Goal: Information Seeking & Learning: Learn about a topic

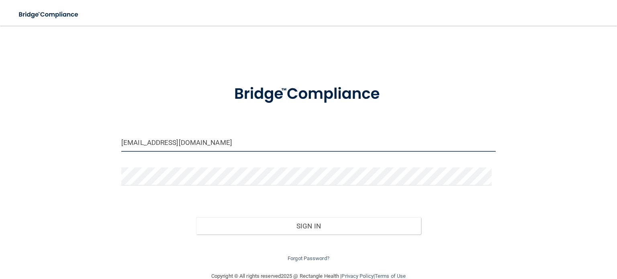
click at [280, 143] on input "[EMAIL_ADDRESS][DOMAIN_NAME]" at bounding box center [308, 143] width 375 height 18
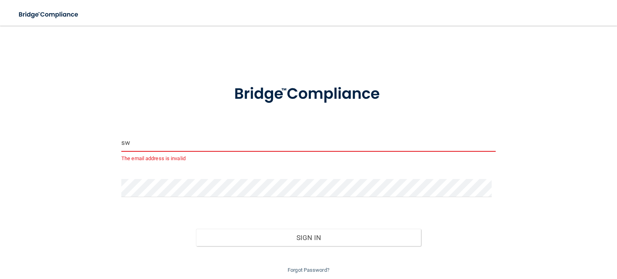
type input "s"
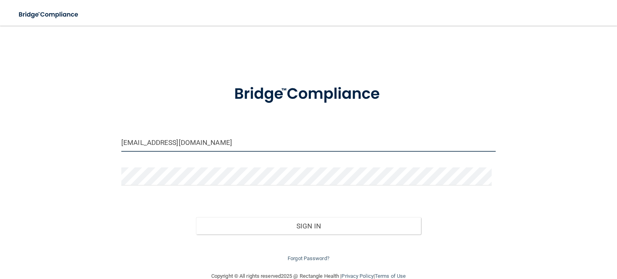
type input "[EMAIL_ADDRESS][DOMAIN_NAME]"
click at [510, 121] on div "[EMAIL_ADDRESS][DOMAIN_NAME] Invalid email/password. You don't have permission …" at bounding box center [308, 149] width 585 height 230
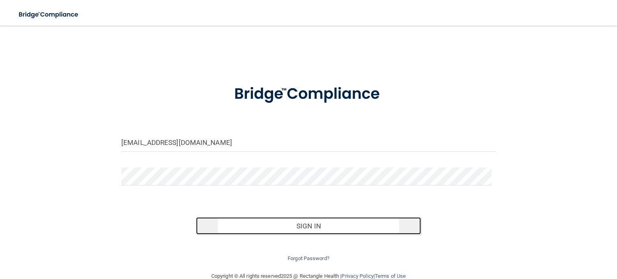
click at [314, 228] on button "Sign In" at bounding box center [308, 226] width 225 height 18
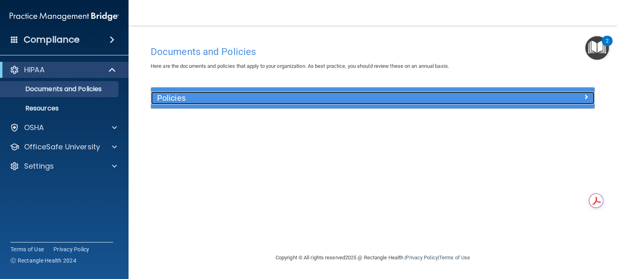
click at [545, 103] on div "Policies" at bounding box center [373, 98] width 444 height 13
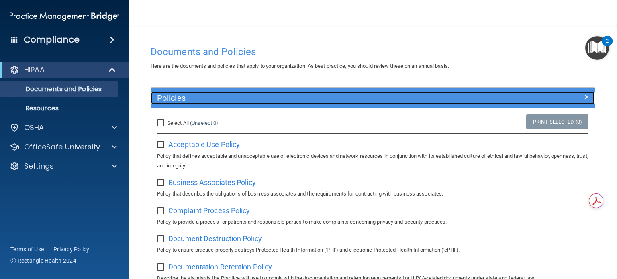
click at [518, 100] on div at bounding box center [539, 97] width 111 height 10
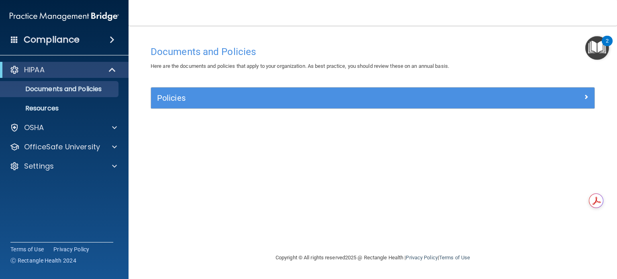
click at [83, 75] on div "HIPAA" at bounding box center [64, 70] width 129 height 16
click at [114, 149] on span at bounding box center [114, 147] width 5 height 10
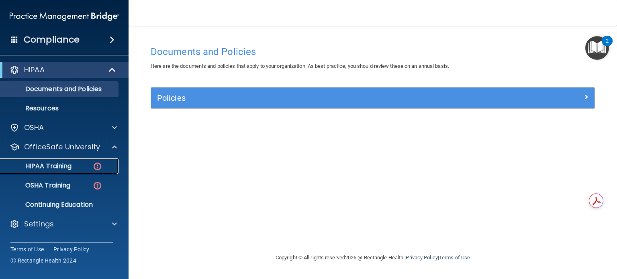
click at [83, 167] on div "HIPAA Training" at bounding box center [60, 166] width 110 height 8
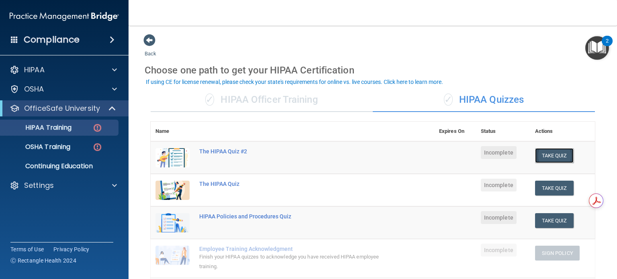
click at [564, 160] on button "Take Quiz" at bounding box center [554, 155] width 39 height 15
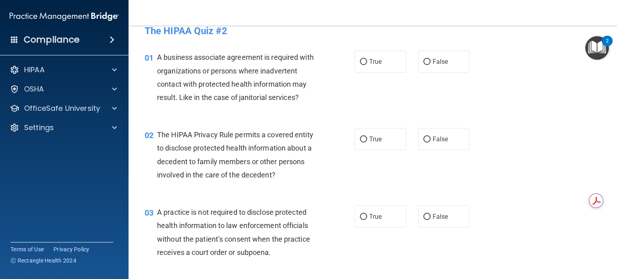
scroll to position [2, 0]
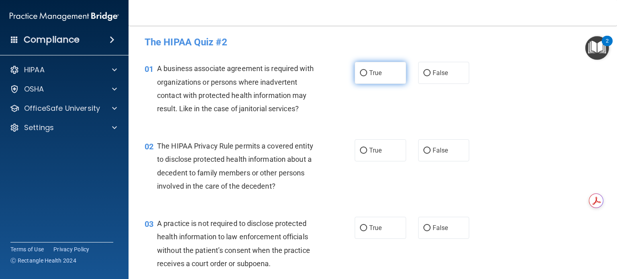
click at [356, 72] on label "True" at bounding box center [380, 73] width 51 height 22
click at [360, 72] on input "True" at bounding box center [363, 73] width 7 height 6
radio input "true"
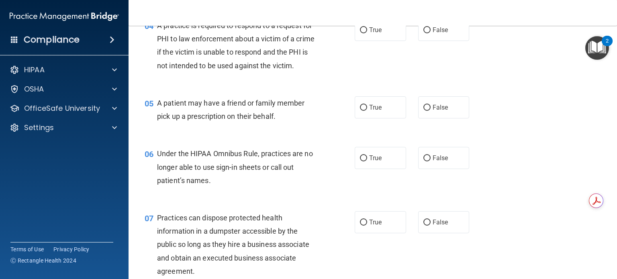
scroll to position [280, 0]
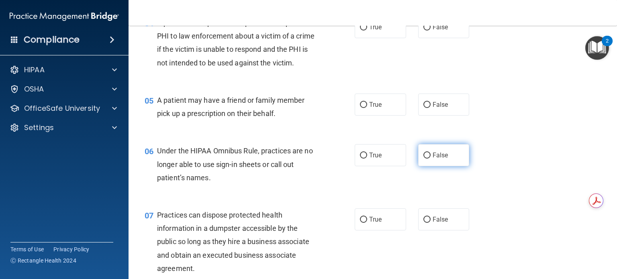
click at [424, 159] on input "False" at bounding box center [427, 156] width 7 height 6
radio input "true"
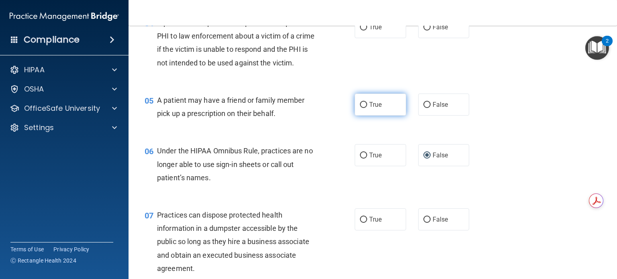
click at [364, 108] on input "True" at bounding box center [363, 105] width 7 height 6
radio input "true"
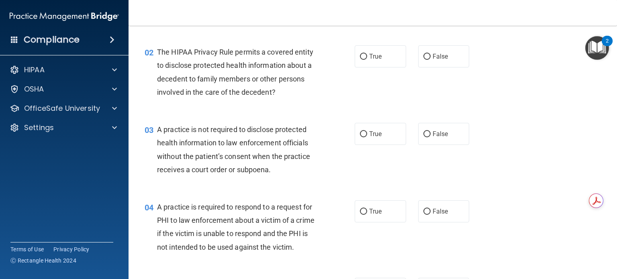
scroll to position [98, 0]
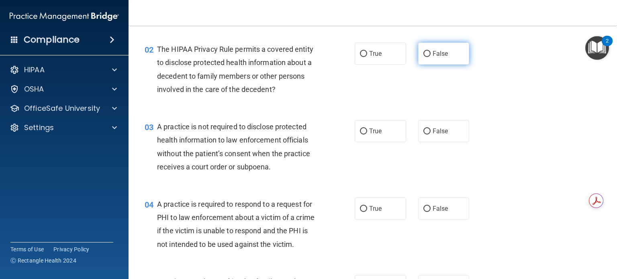
click at [426, 53] on input "False" at bounding box center [427, 54] width 7 height 6
radio input "true"
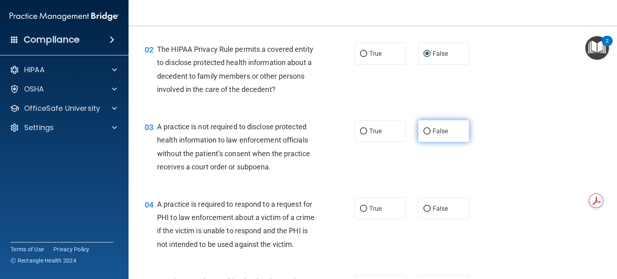
click at [424, 129] on input "False" at bounding box center [427, 132] width 7 height 6
radio input "true"
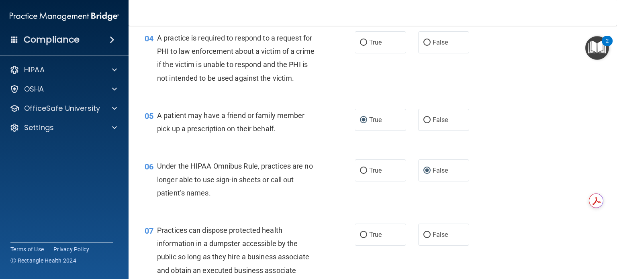
scroll to position [253, 0]
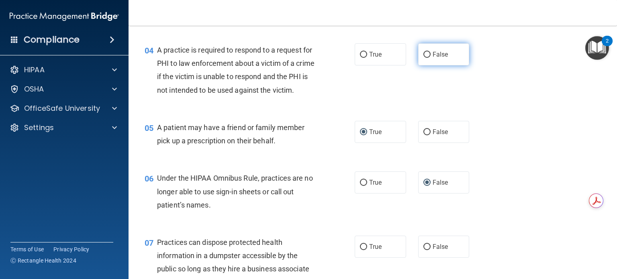
click at [424, 54] on input "False" at bounding box center [427, 55] width 7 height 6
radio input "true"
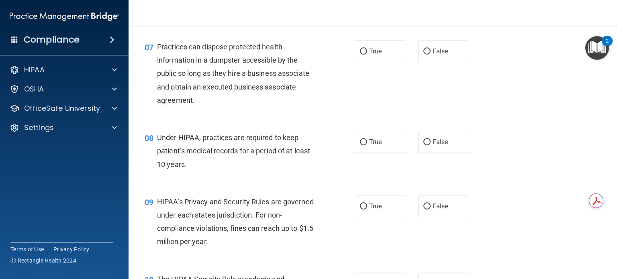
scroll to position [454, 0]
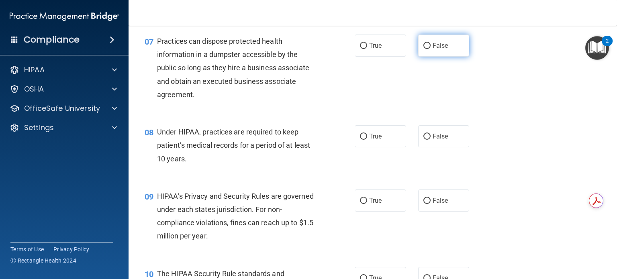
click at [437, 57] on label "False" at bounding box center [443, 46] width 51 height 22
click at [431, 49] on input "False" at bounding box center [427, 46] width 7 height 6
radio input "true"
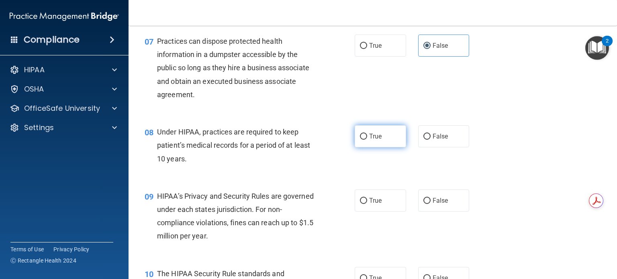
click at [361, 140] on input "True" at bounding box center [363, 137] width 7 height 6
radio input "true"
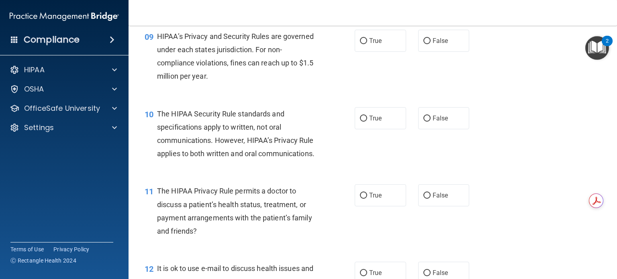
scroll to position [617, 0]
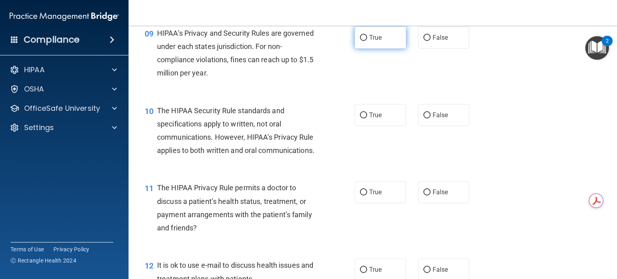
click at [369, 41] on span "True" at bounding box center [375, 38] width 12 height 8
click at [366, 41] on input "True" at bounding box center [363, 38] width 7 height 6
radio input "true"
click at [428, 126] on label "False" at bounding box center [443, 115] width 51 height 22
click at [428, 119] on input "False" at bounding box center [427, 116] width 7 height 6
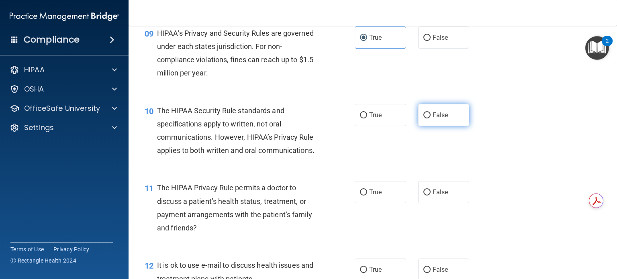
radio input "true"
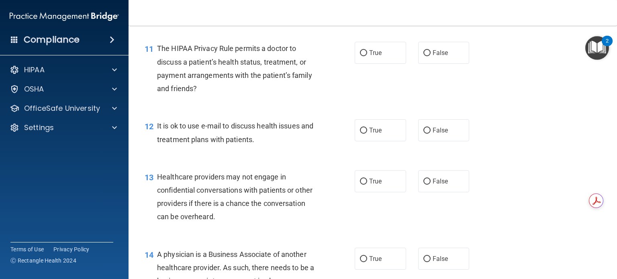
scroll to position [763, 0]
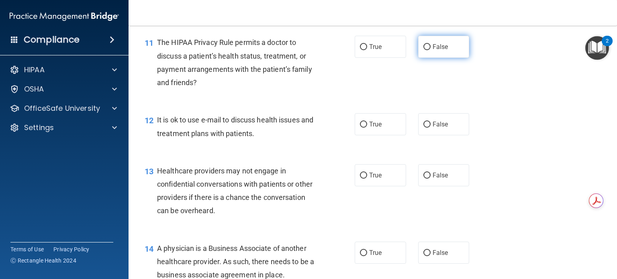
click at [426, 50] on input "False" at bounding box center [427, 47] width 7 height 6
radio input "true"
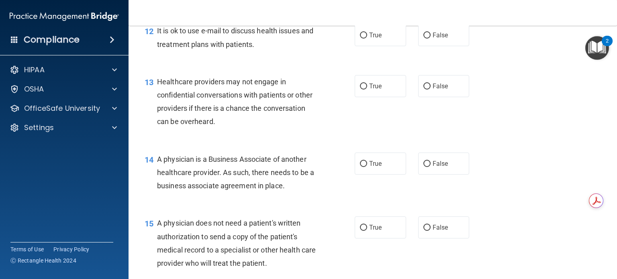
scroll to position [855, 0]
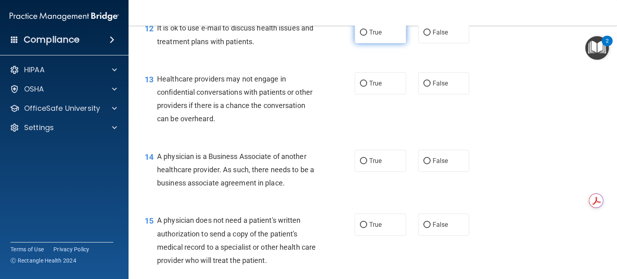
click at [372, 36] on span "True" at bounding box center [375, 33] width 12 height 8
click at [367, 36] on input "True" at bounding box center [363, 33] width 7 height 6
radio input "true"
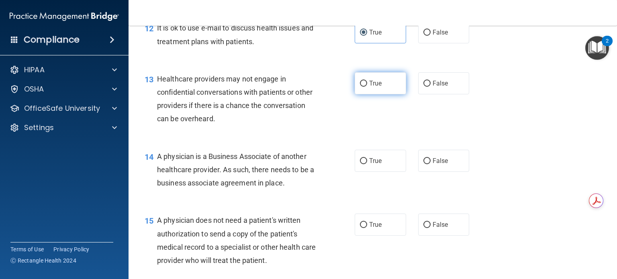
click at [369, 87] on span "True" at bounding box center [375, 84] width 12 height 8
click at [367, 87] on input "True" at bounding box center [363, 84] width 7 height 6
radio input "true"
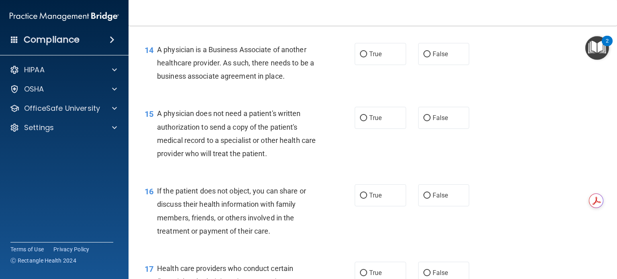
scroll to position [968, 0]
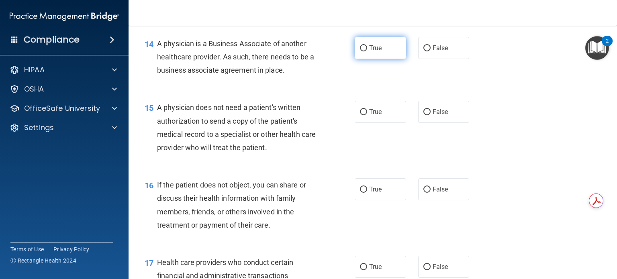
click at [369, 59] on label "True" at bounding box center [380, 48] width 51 height 22
click at [367, 51] on input "True" at bounding box center [363, 48] width 7 height 6
radio input "true"
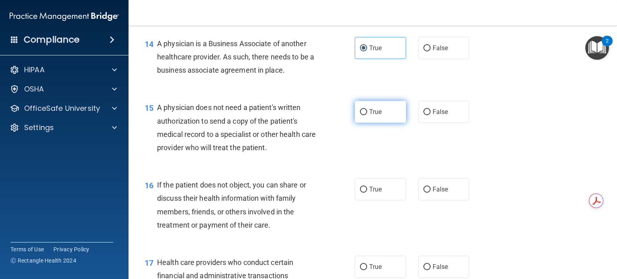
click at [366, 123] on label "True" at bounding box center [380, 112] width 51 height 22
click at [366, 115] on input "True" at bounding box center [363, 112] width 7 height 6
radio input "true"
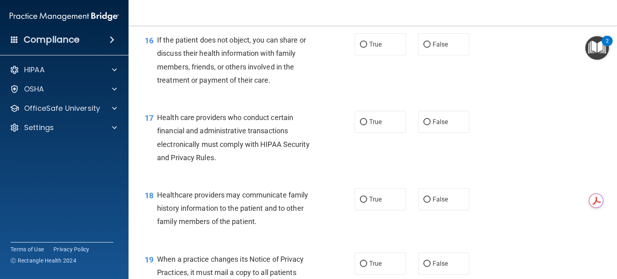
scroll to position [1128, 0]
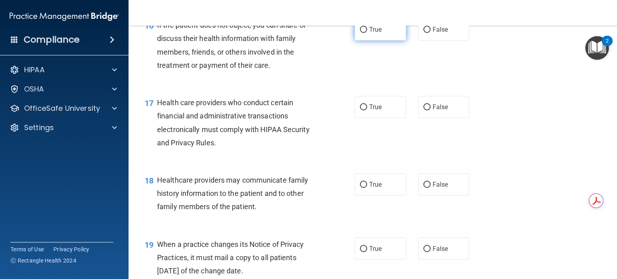
click at [366, 41] on label "True" at bounding box center [380, 29] width 51 height 22
click at [366, 33] on input "True" at bounding box center [363, 30] width 7 height 6
radio input "true"
click at [375, 111] on span "True" at bounding box center [375, 107] width 12 height 8
click at [367, 111] on input "True" at bounding box center [363, 108] width 7 height 6
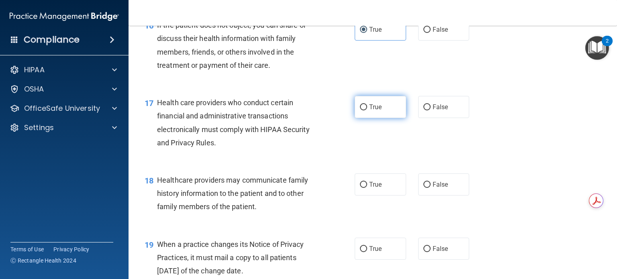
radio input "true"
click at [433, 189] on span "False" at bounding box center [441, 185] width 16 height 8
click at [431, 188] on input "False" at bounding box center [427, 185] width 7 height 6
radio input "true"
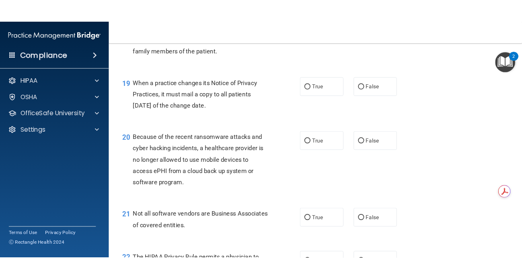
scroll to position [1341, 0]
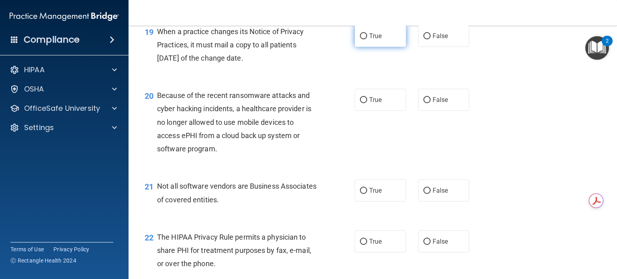
click at [380, 47] on label "True" at bounding box center [380, 36] width 51 height 22
click at [367, 39] on input "True" at bounding box center [363, 36] width 7 height 6
radio input "true"
click at [369, 104] on span "True" at bounding box center [375, 100] width 12 height 8
click at [367, 103] on input "True" at bounding box center [363, 100] width 7 height 6
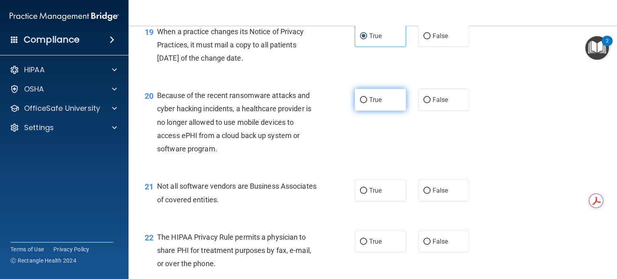
radio input "true"
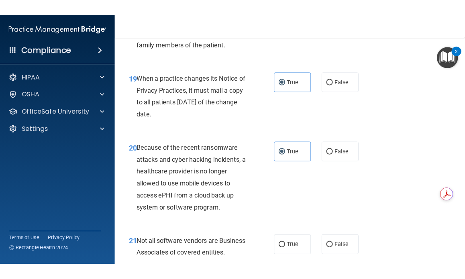
scroll to position [1782, 0]
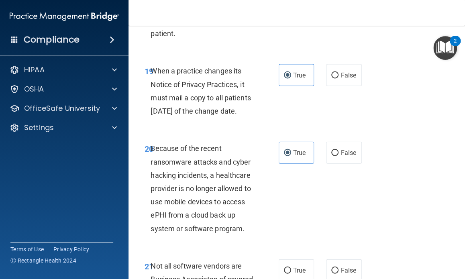
click at [441, 174] on div "20 Because of the recent ransomware attacks and cyber hacking incidents, a heal…" at bounding box center [297, 191] width 317 height 118
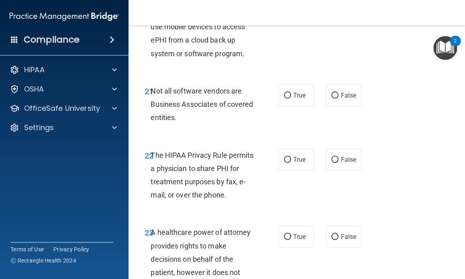
scroll to position [1965, 0]
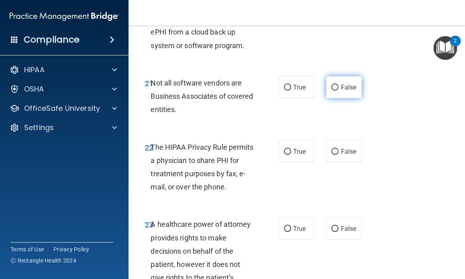
click at [334, 98] on label "False" at bounding box center [343, 87] width 35 height 22
click at [334, 91] on input "False" at bounding box center [335, 88] width 7 height 6
radio input "true"
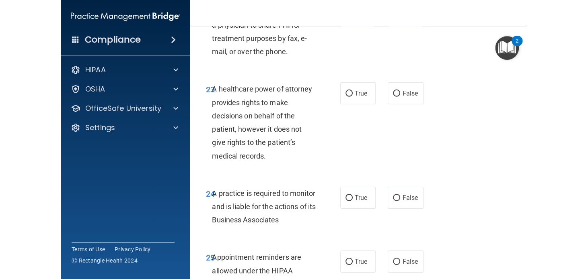
scroll to position [2096, 0]
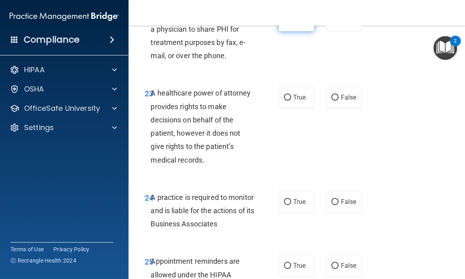
click at [284, 24] on input "True" at bounding box center [287, 21] width 7 height 6
radio input "true"
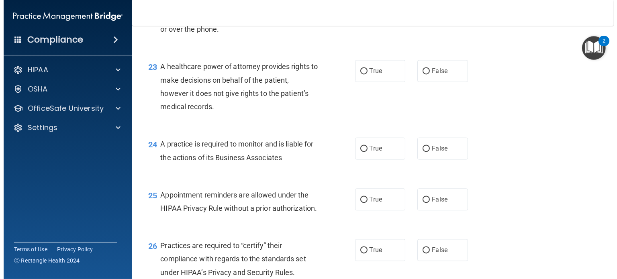
scroll to position [1563, 0]
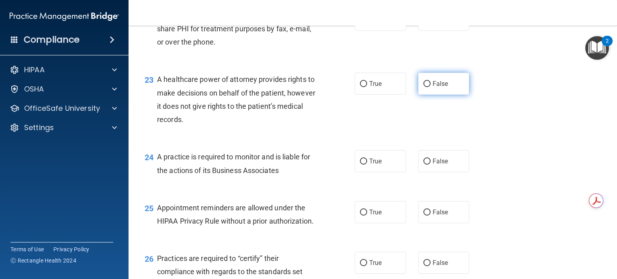
click at [424, 87] on input "False" at bounding box center [427, 84] width 7 height 6
radio input "true"
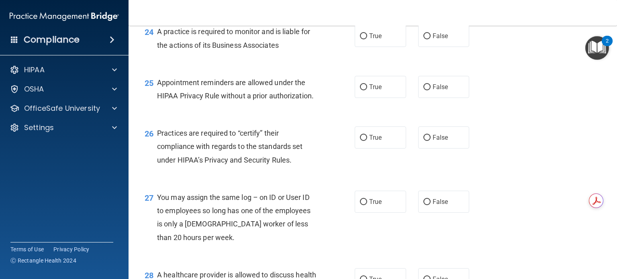
scroll to position [1706, 0]
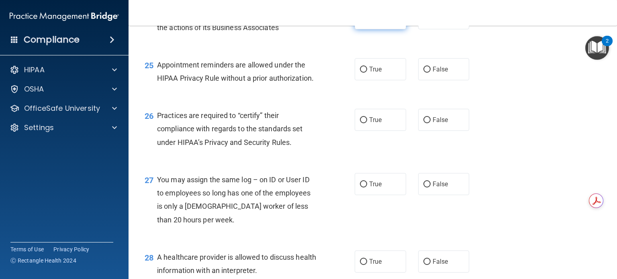
click at [370, 29] on label "True" at bounding box center [380, 18] width 51 height 22
click at [367, 22] on input "True" at bounding box center [363, 19] width 7 height 6
radio input "true"
click at [375, 80] on label "True" at bounding box center [380, 69] width 51 height 22
click at [367, 73] on input "True" at bounding box center [363, 70] width 7 height 6
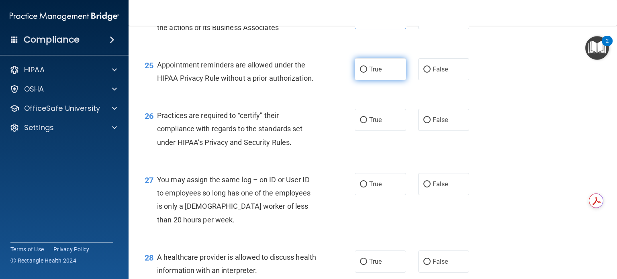
radio input "true"
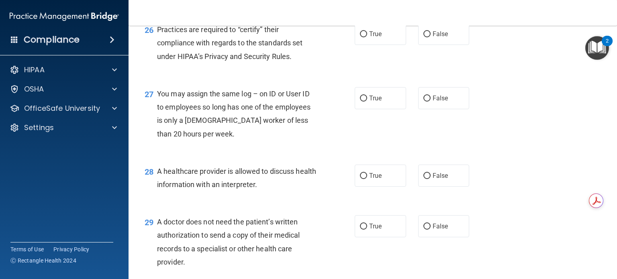
scroll to position [1795, 0]
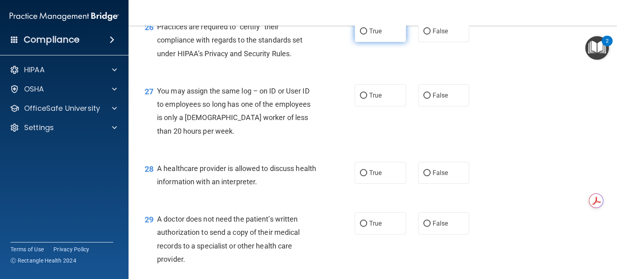
click at [383, 42] on label "True" at bounding box center [380, 31] width 51 height 22
click at [367, 35] on input "True" at bounding box center [363, 32] width 7 height 6
radio input "true"
click at [441, 99] on span "False" at bounding box center [441, 96] width 16 height 8
click at [431, 99] on input "False" at bounding box center [427, 96] width 7 height 6
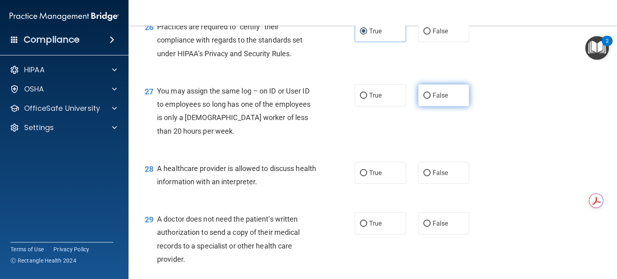
radio input "true"
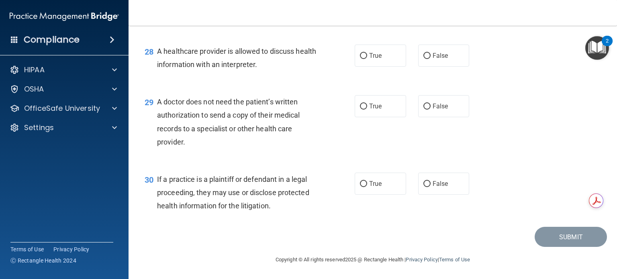
scroll to position [1934, 0]
click at [377, 64] on label "True" at bounding box center [380, 56] width 51 height 22
click at [367, 59] on input "True" at bounding box center [363, 56] width 7 height 6
radio input "true"
click at [365, 117] on label "True" at bounding box center [380, 106] width 51 height 22
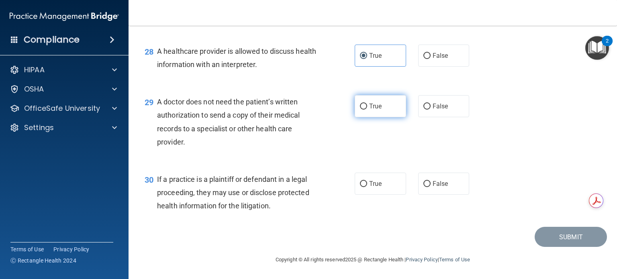
click at [365, 110] on input "True" at bounding box center [363, 107] width 7 height 6
radio input "true"
click at [369, 183] on label "True" at bounding box center [380, 184] width 51 height 22
click at [367, 183] on input "True" at bounding box center [363, 184] width 7 height 6
radio input "true"
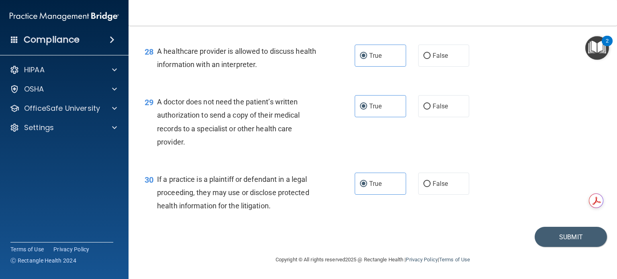
scroll to position [1939, 0]
click at [564, 237] on button "Submit" at bounding box center [571, 237] width 72 height 20
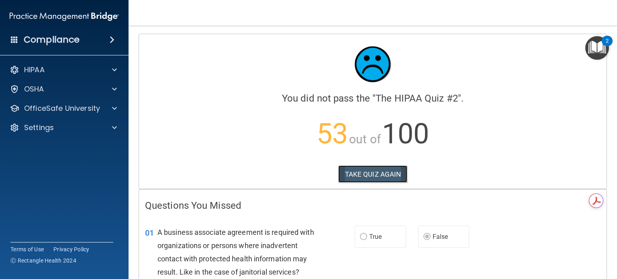
click at [399, 171] on button "TAKE QUIZ AGAIN" at bounding box center [373, 175] width 70 height 18
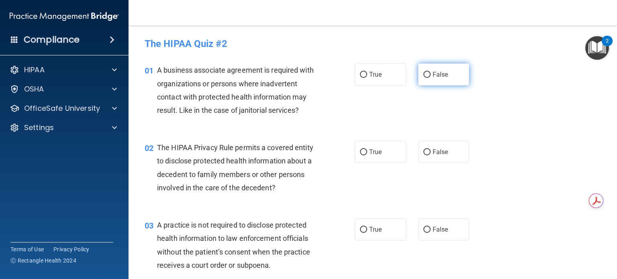
click at [428, 75] on label "False" at bounding box center [443, 75] width 51 height 22
click at [428, 75] on input "False" at bounding box center [427, 75] width 7 height 6
radio input "true"
click at [361, 151] on input "True" at bounding box center [363, 153] width 7 height 6
radio input "true"
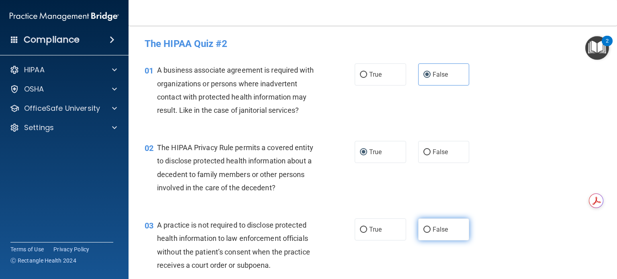
click at [419, 231] on label "False" at bounding box center [443, 230] width 51 height 22
click at [424, 231] on input "False" at bounding box center [427, 230] width 7 height 6
radio input "true"
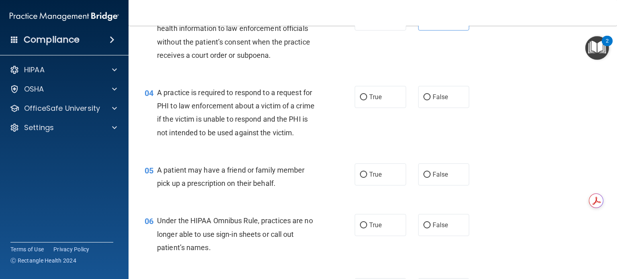
scroll to position [225, 0]
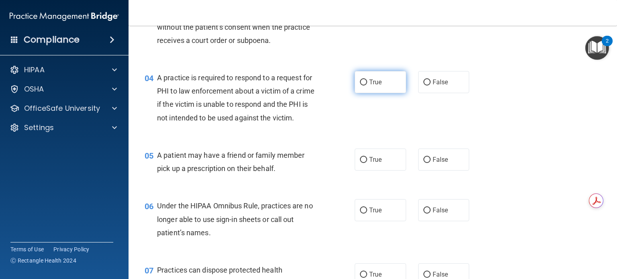
click at [362, 83] on input "True" at bounding box center [363, 83] width 7 height 6
radio input "true"
click at [362, 163] on input "True" at bounding box center [363, 160] width 7 height 6
radio input "true"
click at [424, 221] on label "False" at bounding box center [443, 210] width 51 height 22
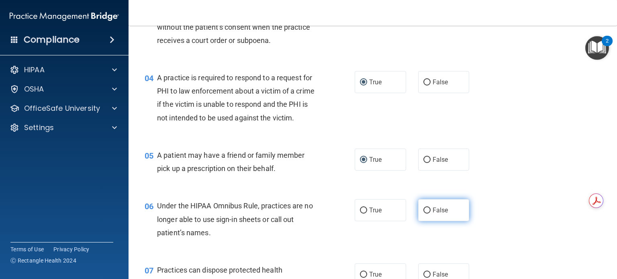
click at [424, 214] on input "False" at bounding box center [427, 211] width 7 height 6
radio input "true"
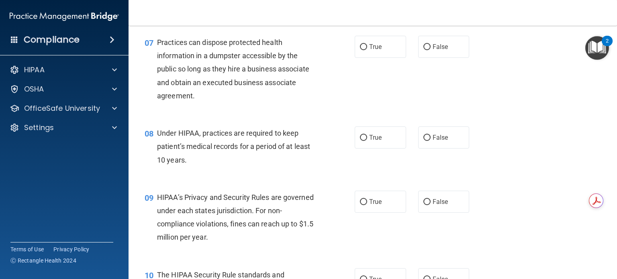
scroll to position [459, 0]
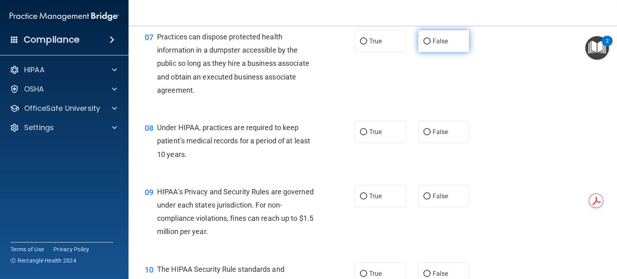
click at [424, 45] on input "False" at bounding box center [427, 42] width 7 height 6
radio input "true"
click at [424, 135] on input "False" at bounding box center [427, 132] width 7 height 6
radio input "true"
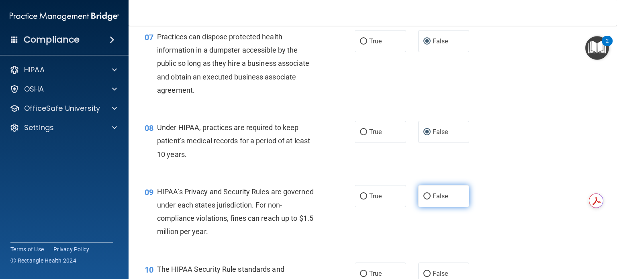
click at [426, 207] on label "False" at bounding box center [443, 196] width 51 height 22
click at [426, 200] on input "False" at bounding box center [427, 197] width 7 height 6
radio input "true"
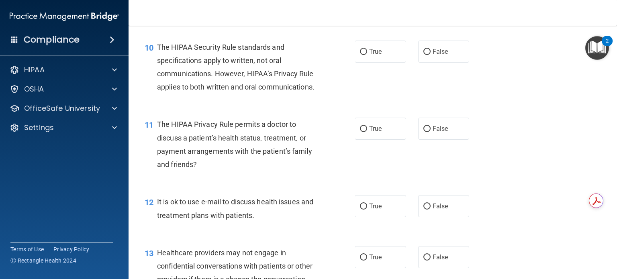
scroll to position [696, 0]
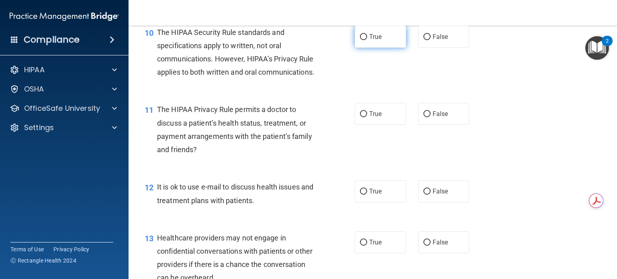
click at [362, 48] on label "True" at bounding box center [380, 37] width 51 height 22
click at [362, 40] on input "True" at bounding box center [363, 37] width 7 height 6
radio input "true"
click at [369, 118] on span "True" at bounding box center [375, 114] width 12 height 8
click at [367, 117] on input "True" at bounding box center [363, 114] width 7 height 6
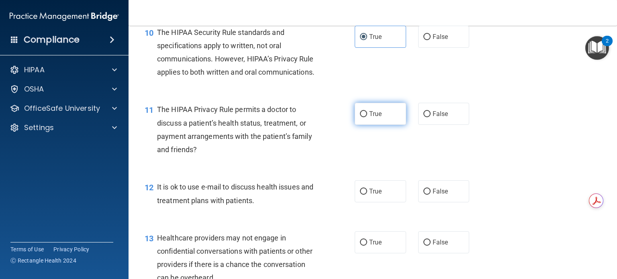
radio input "true"
click at [361, 195] on input "True" at bounding box center [363, 192] width 7 height 6
radio input "true"
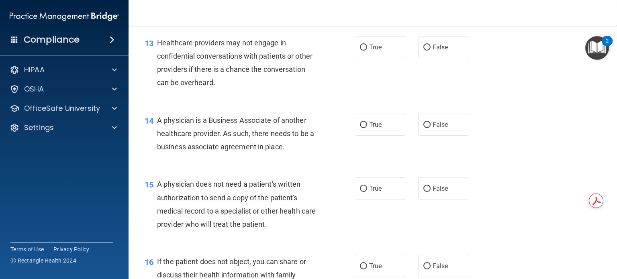
scroll to position [894, 0]
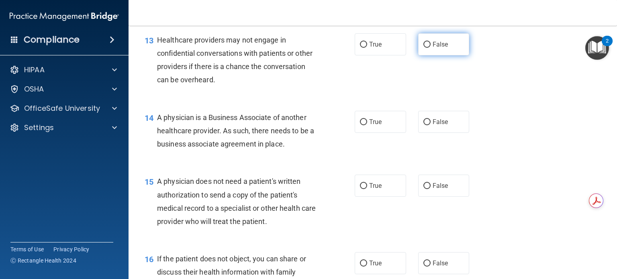
click at [424, 48] on input "False" at bounding box center [427, 45] width 7 height 6
radio input "true"
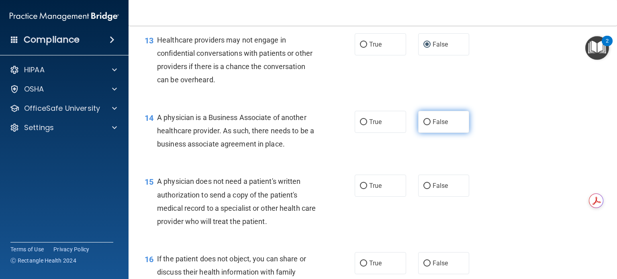
click at [424, 133] on label "False" at bounding box center [443, 122] width 51 height 22
click at [424, 125] on input "False" at bounding box center [427, 122] width 7 height 6
radio input "true"
click at [360, 189] on input "True" at bounding box center [363, 186] width 7 height 6
radio input "true"
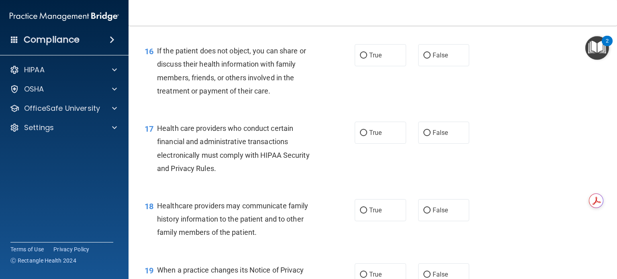
scroll to position [1099, 0]
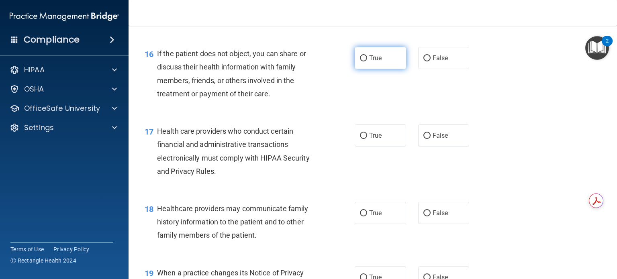
click at [360, 61] on input "True" at bounding box center [363, 58] width 7 height 6
radio input "true"
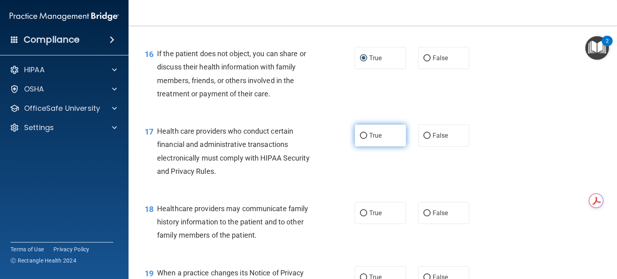
click at [360, 139] on input "True" at bounding box center [363, 136] width 7 height 6
radio input "true"
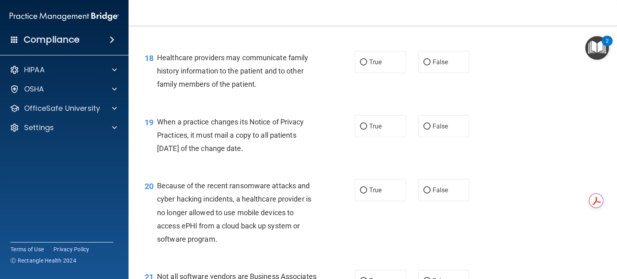
scroll to position [1256, 0]
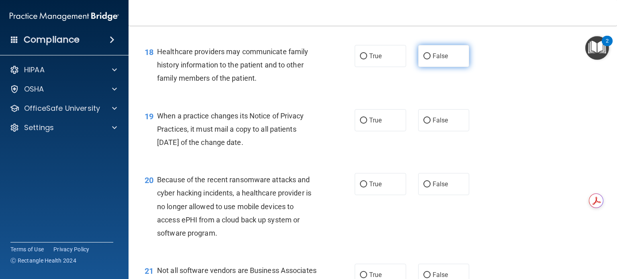
click at [426, 67] on label "False" at bounding box center [443, 56] width 51 height 22
click at [426, 59] on input "False" at bounding box center [427, 56] width 7 height 6
radio input "true"
click at [427, 131] on label "False" at bounding box center [443, 120] width 51 height 22
click at [427, 124] on input "False" at bounding box center [427, 121] width 7 height 6
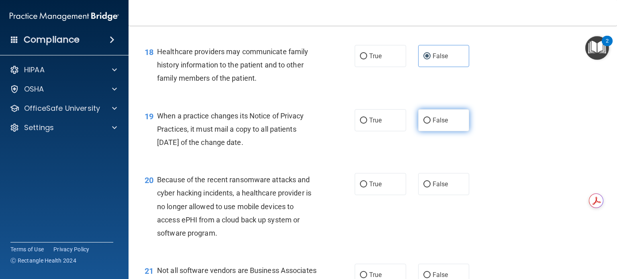
radio input "true"
click at [419, 195] on label "False" at bounding box center [443, 184] width 51 height 22
click at [424, 188] on input "False" at bounding box center [427, 185] width 7 height 6
radio input "true"
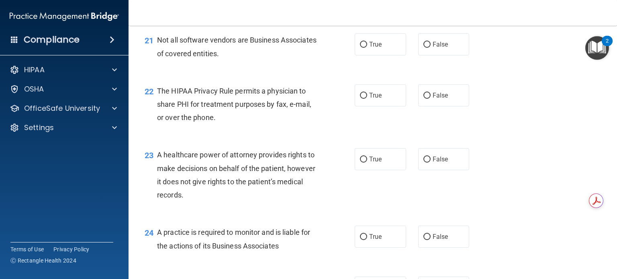
scroll to position [1496, 0]
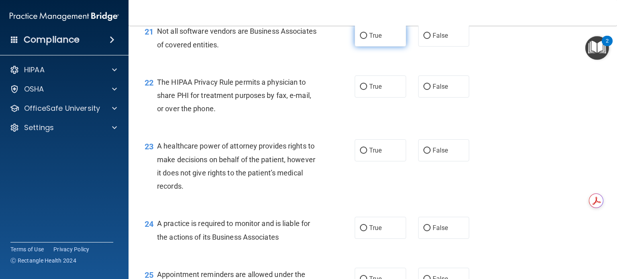
click at [375, 47] on label "True" at bounding box center [380, 36] width 51 height 22
click at [367, 39] on input "True" at bounding box center [363, 36] width 7 height 6
radio input "true"
click at [369, 90] on span "True" at bounding box center [375, 87] width 12 height 8
click at [367, 90] on input "True" at bounding box center [363, 87] width 7 height 6
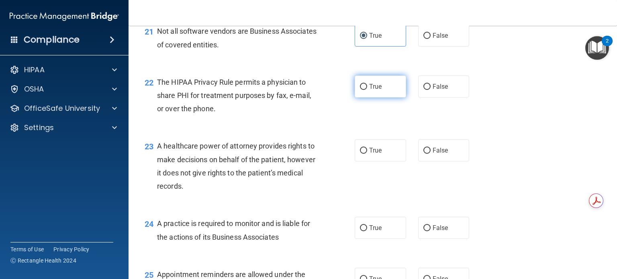
radio input "true"
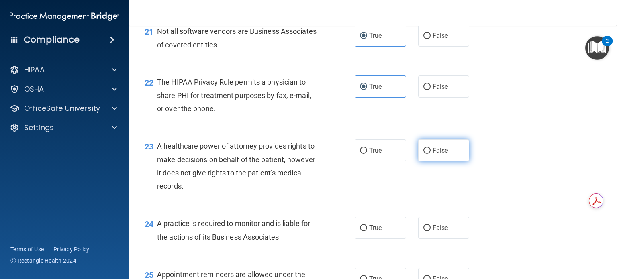
click at [430, 162] on label "False" at bounding box center [443, 150] width 51 height 22
click at [430, 154] on input "False" at bounding box center [427, 151] width 7 height 6
radio input "true"
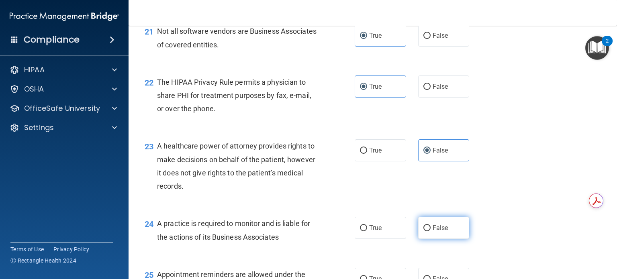
click at [439, 232] on span "False" at bounding box center [441, 228] width 16 height 8
click at [431, 232] on input "False" at bounding box center [427, 228] width 7 height 6
radio input "true"
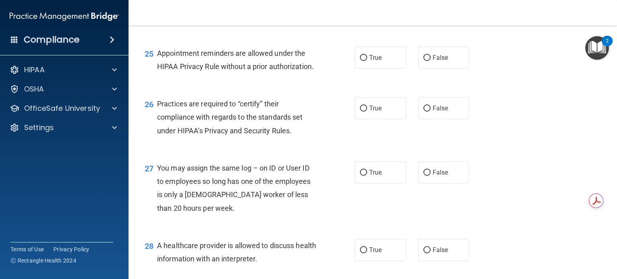
scroll to position [1744, 0]
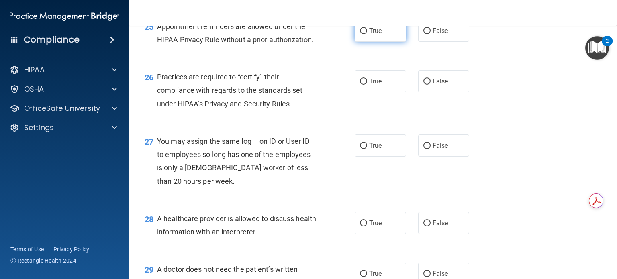
click at [390, 42] on label "True" at bounding box center [380, 31] width 51 height 22
click at [367, 34] on input "True" at bounding box center [363, 31] width 7 height 6
radio input "true"
click at [424, 85] on input "False" at bounding box center [427, 82] width 7 height 6
radio input "true"
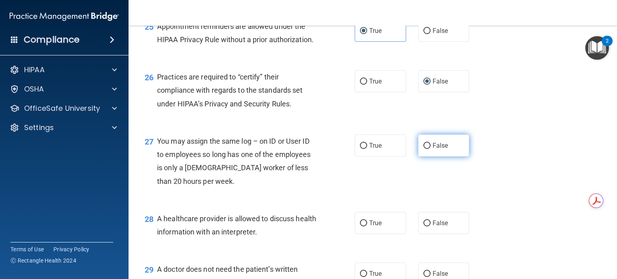
click at [424, 149] on input "False" at bounding box center [427, 146] width 7 height 6
radio input "true"
click at [363, 234] on label "True" at bounding box center [380, 223] width 51 height 22
click at [363, 227] on input "True" at bounding box center [363, 224] width 7 height 6
radio input "true"
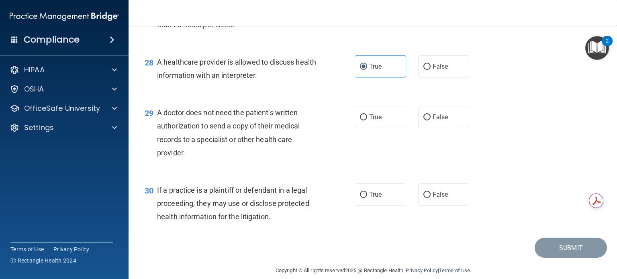
scroll to position [1939, 0]
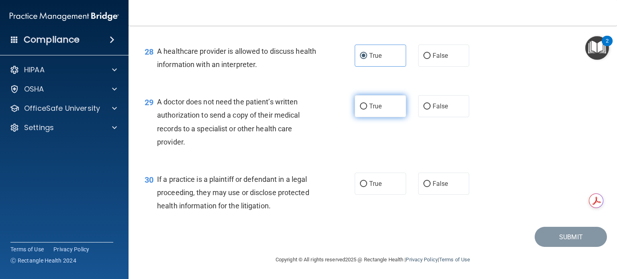
click at [369, 105] on span "True" at bounding box center [375, 106] width 12 height 8
click at [366, 105] on input "True" at bounding box center [363, 107] width 7 height 6
radio input "true"
click at [363, 186] on input "True" at bounding box center [363, 184] width 7 height 6
radio input "true"
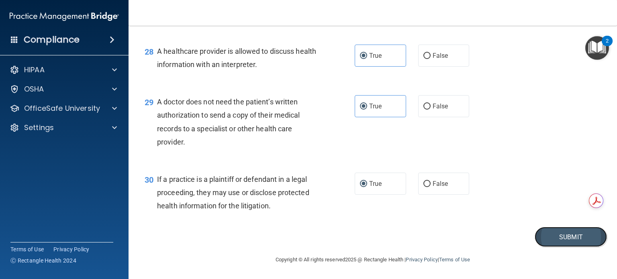
click at [549, 233] on button "Submit" at bounding box center [571, 237] width 72 height 20
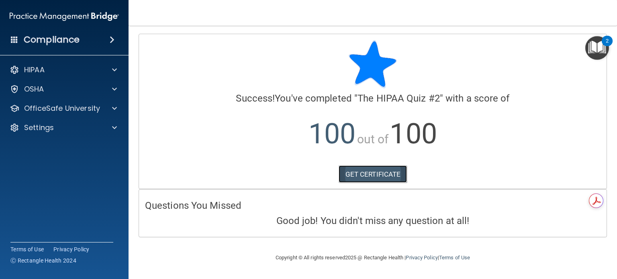
click at [373, 175] on link "GET CERTIFICATE" at bounding box center [373, 175] width 69 height 18
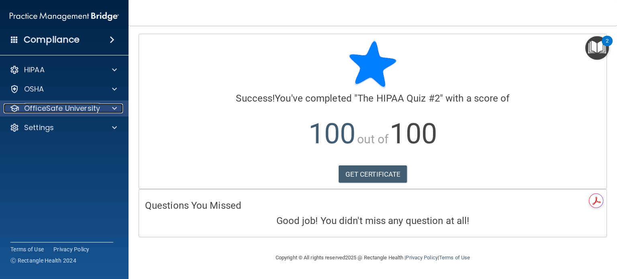
click at [109, 108] on div at bounding box center [113, 109] width 20 height 10
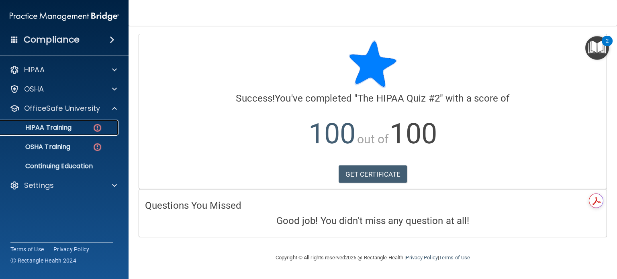
click at [84, 123] on link "HIPAA Training" at bounding box center [55, 128] width 127 height 16
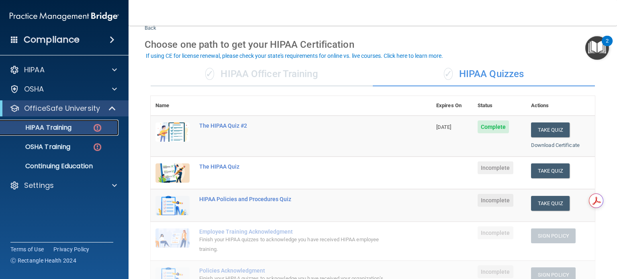
scroll to position [23, 0]
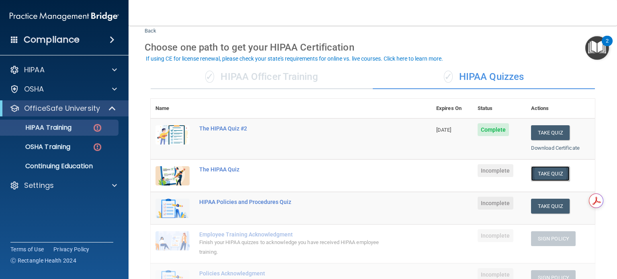
click at [550, 172] on button "Take Quiz" at bounding box center [550, 173] width 39 height 15
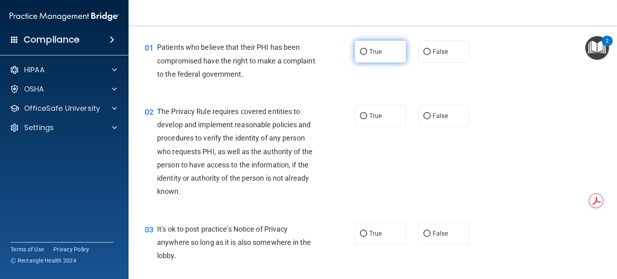
click at [369, 53] on span "True" at bounding box center [375, 52] width 12 height 8
click at [367, 53] on input "True" at bounding box center [363, 52] width 7 height 6
radio input "true"
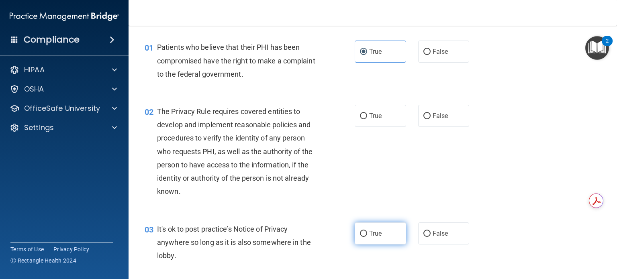
click at [360, 234] on input "True" at bounding box center [363, 234] width 7 height 6
radio input "true"
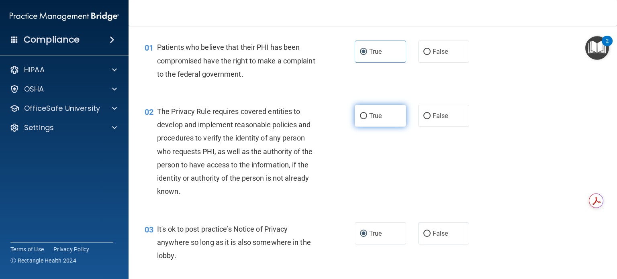
click at [361, 115] on input "True" at bounding box center [363, 116] width 7 height 6
radio input "true"
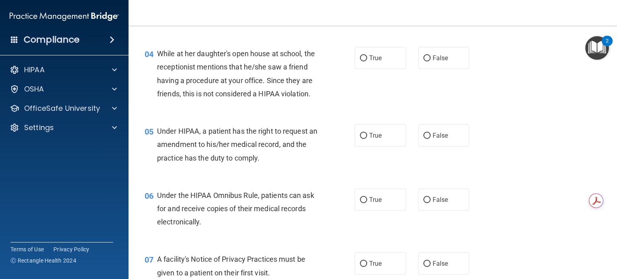
scroll to position [254, 0]
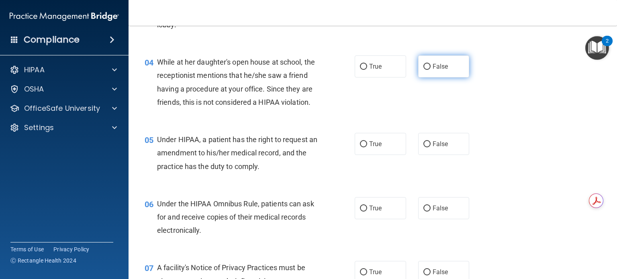
click at [424, 64] on input "False" at bounding box center [427, 67] width 7 height 6
radio input "true"
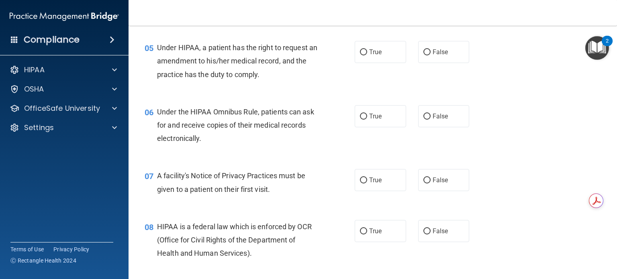
scroll to position [349, 0]
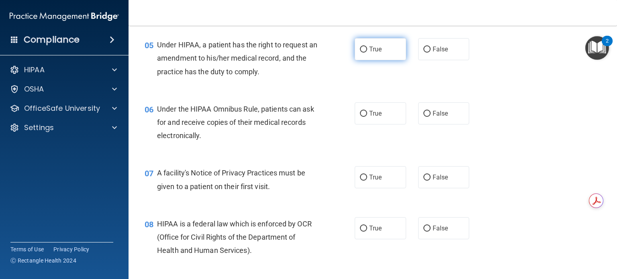
click at [362, 60] on label "True" at bounding box center [380, 49] width 51 height 22
click at [362, 53] on input "True" at bounding box center [363, 50] width 7 height 6
radio input "true"
click at [428, 84] on div "05 Under HIPAA, a patient has the right to request an amendment to his/her medi…" at bounding box center [373, 60] width 469 height 64
click at [360, 117] on input "True" at bounding box center [363, 114] width 7 height 6
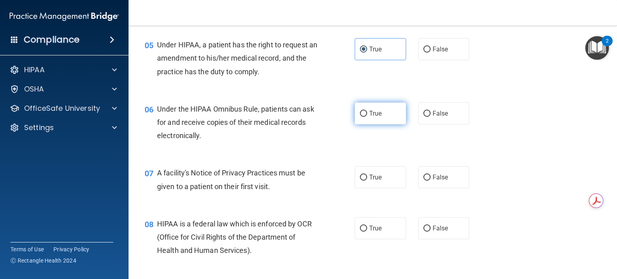
radio input "true"
click at [364, 181] on input "True" at bounding box center [363, 178] width 7 height 6
radio input "true"
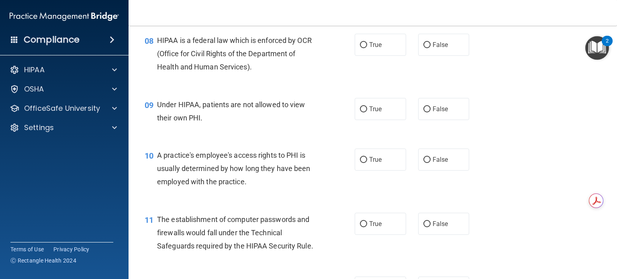
scroll to position [545, 0]
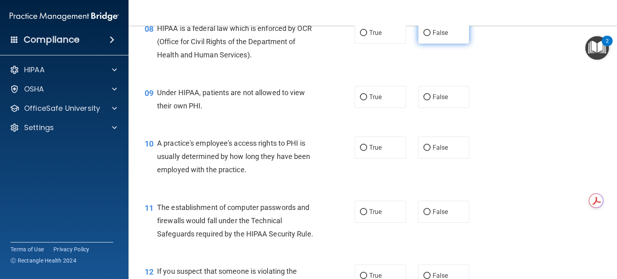
click at [426, 44] on label "False" at bounding box center [443, 33] width 51 height 22
click at [426, 36] on input "False" at bounding box center [427, 33] width 7 height 6
radio input "true"
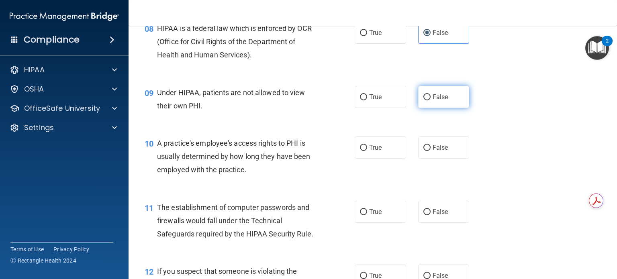
click at [424, 100] on input "False" at bounding box center [427, 97] width 7 height 6
radio input "true"
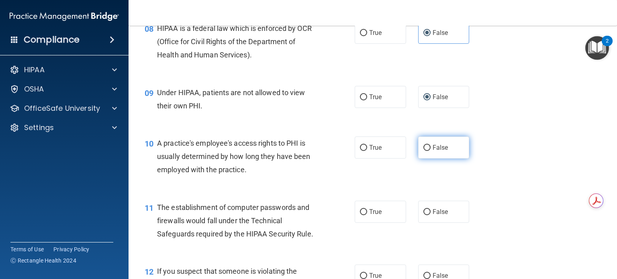
click at [425, 159] on label "False" at bounding box center [443, 148] width 51 height 22
click at [425, 151] on input "False" at bounding box center [427, 148] width 7 height 6
radio input "true"
click at [363, 221] on label "True" at bounding box center [380, 212] width 51 height 22
click at [363, 215] on input "True" at bounding box center [363, 212] width 7 height 6
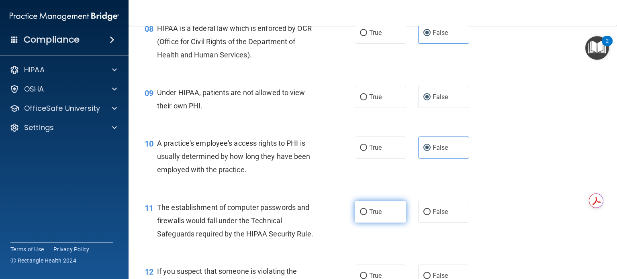
radio input "true"
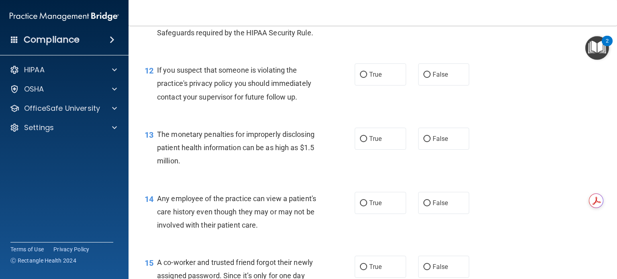
scroll to position [755, 0]
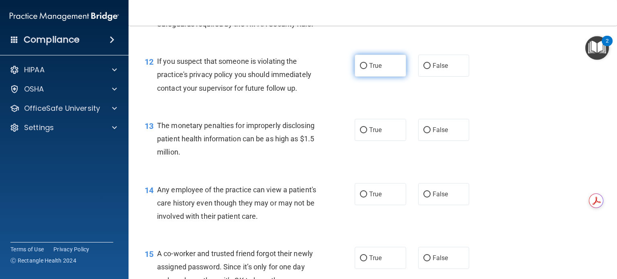
click at [369, 70] on span "True" at bounding box center [375, 66] width 12 height 8
click at [366, 69] on input "True" at bounding box center [363, 66] width 7 height 6
radio input "true"
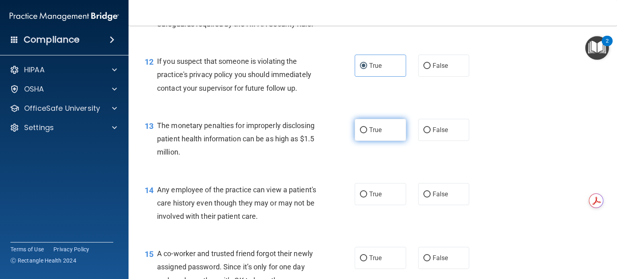
click at [369, 134] on span "True" at bounding box center [375, 130] width 12 height 8
click at [367, 133] on input "True" at bounding box center [363, 130] width 7 height 6
radio input "true"
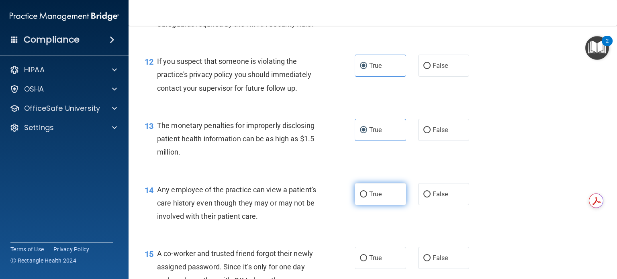
click at [373, 198] on span "True" at bounding box center [375, 195] width 12 height 8
click at [367, 198] on input "True" at bounding box center [363, 195] width 7 height 6
radio input "true"
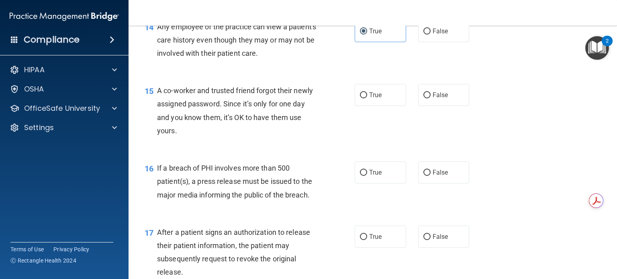
scroll to position [924, 0]
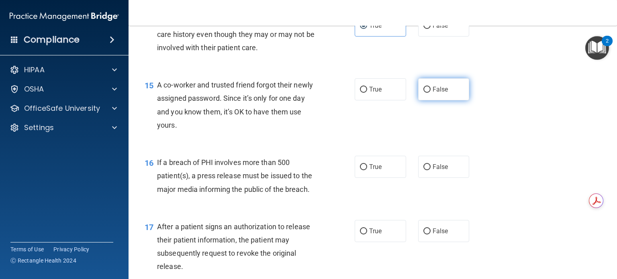
click at [424, 93] on input "False" at bounding box center [427, 90] width 7 height 6
radio input "true"
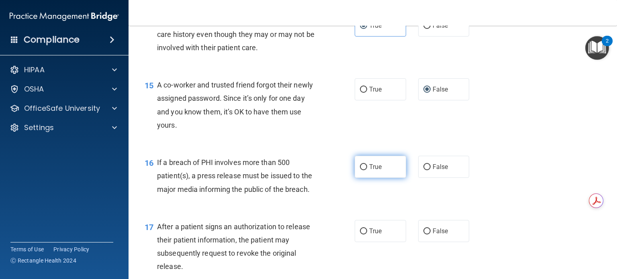
click at [369, 171] on span "True" at bounding box center [375, 167] width 12 height 8
click at [367, 170] on input "True" at bounding box center [363, 167] width 7 height 6
radio input "true"
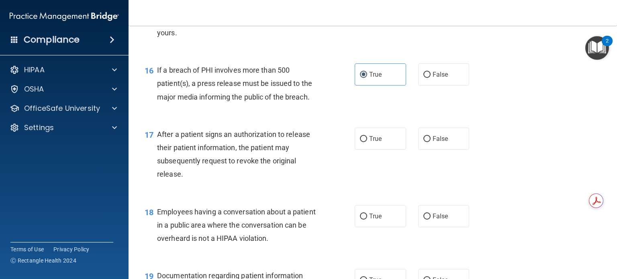
scroll to position [1019, 0]
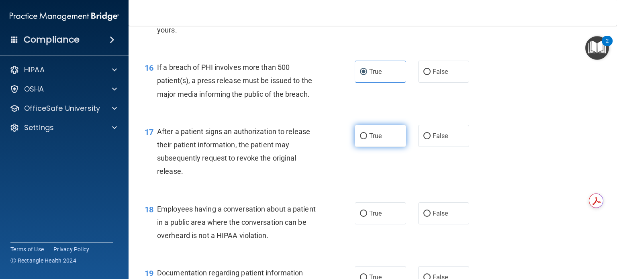
click at [369, 140] on span "True" at bounding box center [375, 136] width 12 height 8
click at [367, 139] on input "True" at bounding box center [363, 136] width 7 height 6
radio input "true"
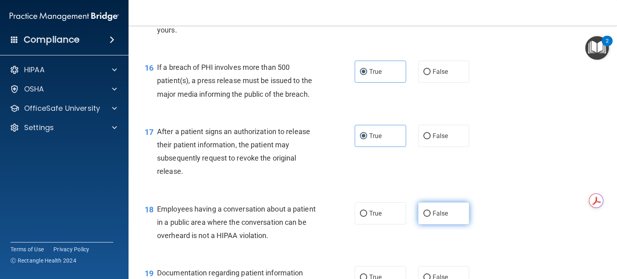
click at [437, 225] on label "False" at bounding box center [443, 214] width 51 height 22
click at [431, 217] on input "False" at bounding box center [427, 214] width 7 height 6
radio input "true"
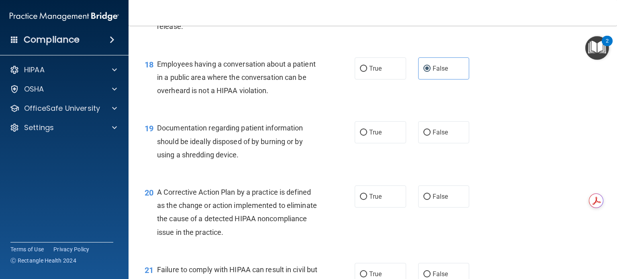
scroll to position [1158, 0]
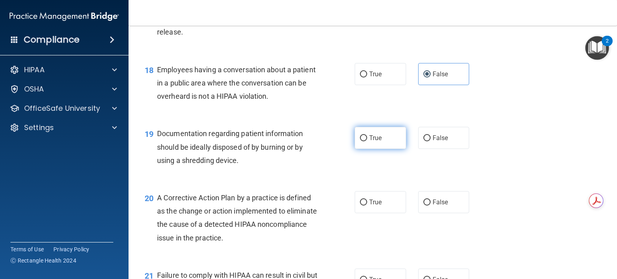
click at [366, 149] on label "True" at bounding box center [380, 138] width 51 height 22
click at [366, 141] on input "True" at bounding box center [363, 138] width 7 height 6
radio input "true"
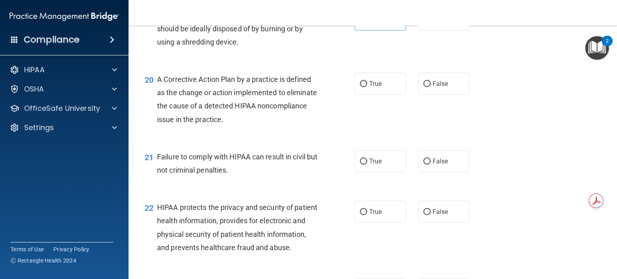
scroll to position [1283, 0]
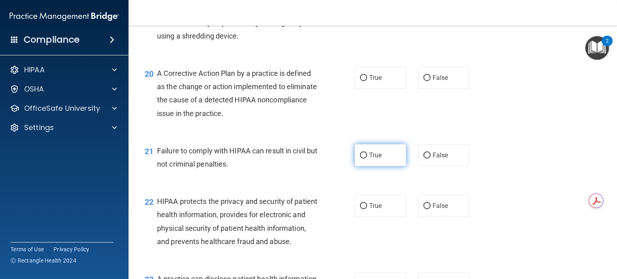
click at [365, 166] on label "True" at bounding box center [380, 155] width 51 height 22
click at [365, 159] on input "True" at bounding box center [363, 156] width 7 height 6
radio input "true"
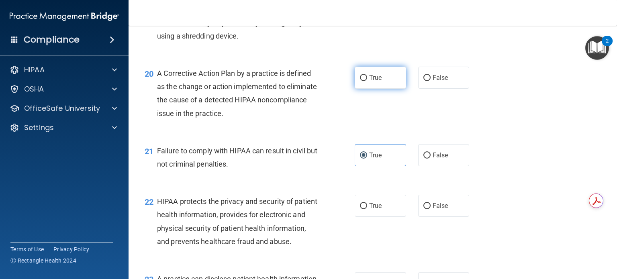
click at [373, 82] on span "True" at bounding box center [375, 78] width 12 height 8
click at [367, 81] on input "True" at bounding box center [363, 78] width 7 height 6
radio input "true"
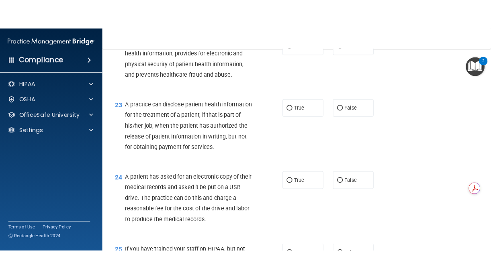
scroll to position [1443, 0]
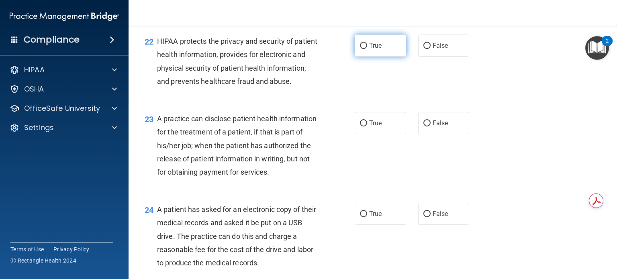
click at [361, 49] on input "True" at bounding box center [363, 46] width 7 height 6
radio input "true"
click at [510, 58] on div "22 HIPAA protects the privacy and security of patient health information, provi…" at bounding box center [373, 64] width 469 height 78
click at [480, 100] on div "22 HIPAA protects the privacy and security of patient health information, provi…" at bounding box center [373, 64] width 469 height 78
click at [510, 59] on div "22 HIPAA protects the privacy and security of patient health information, provi…" at bounding box center [373, 64] width 469 height 78
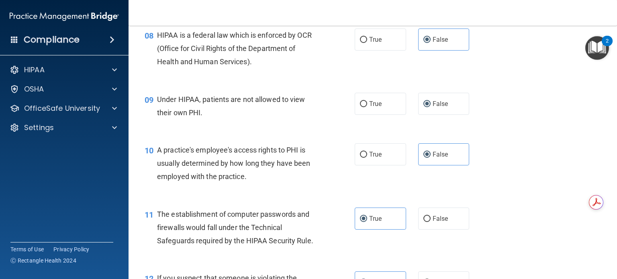
scroll to position [532, 0]
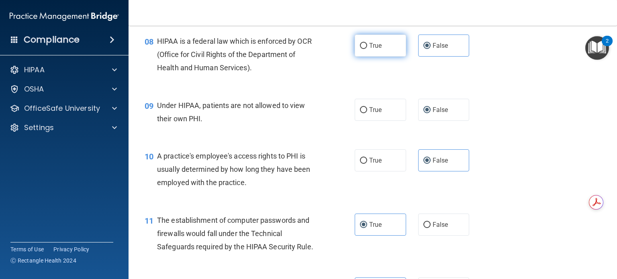
click at [370, 57] on label "True" at bounding box center [380, 46] width 51 height 22
click at [367, 49] on input "True" at bounding box center [363, 46] width 7 height 6
radio input "true"
radio input "false"
drag, startPoint x: 614, startPoint y: 102, endPoint x: 552, endPoint y: 59, distance: 75.9
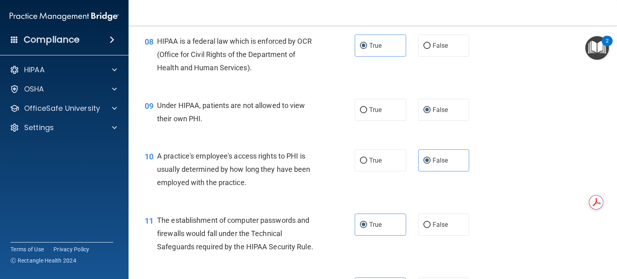
click at [552, 59] on div "08 HIPAA is a federal law which is enforced by OCR (Office for Civil Rights of …" at bounding box center [373, 57] width 469 height 64
drag, startPoint x: 616, startPoint y: 102, endPoint x: 513, endPoint y: 41, distance: 120.1
click at [513, 41] on div "08 HIPAA is a federal law which is enforced by OCR (Office for Civil Rights of …" at bounding box center [373, 57] width 469 height 64
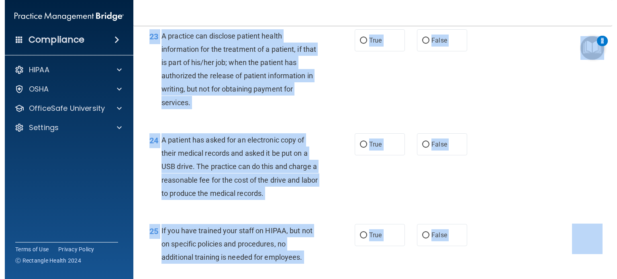
scroll to position [1486, 0]
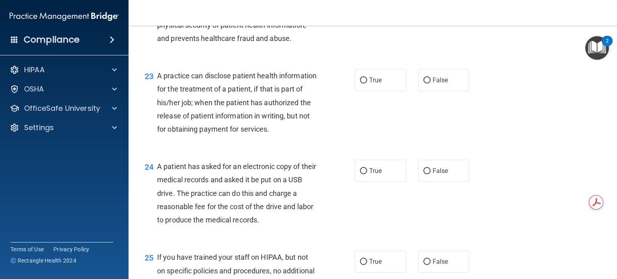
click at [563, 142] on div "23 A practice can disclose patient health information for the treatment of a pa…" at bounding box center [373, 104] width 469 height 91
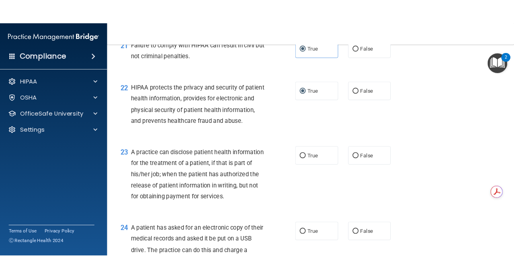
scroll to position [1360, 0]
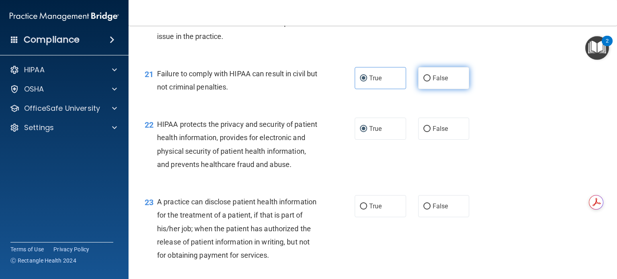
click at [423, 89] on label "False" at bounding box center [443, 78] width 51 height 22
click at [424, 82] on input "False" at bounding box center [427, 79] width 7 height 6
radio input "true"
radio input "false"
click at [423, 89] on label "False" at bounding box center [443, 78] width 51 height 22
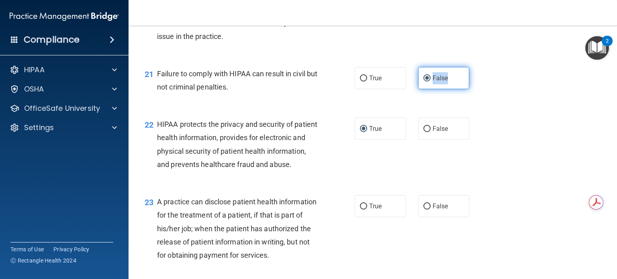
click at [424, 82] on input "False" at bounding box center [427, 79] width 7 height 6
click at [423, 89] on label "False" at bounding box center [443, 78] width 51 height 22
click at [424, 82] on input "False" at bounding box center [427, 79] width 7 height 6
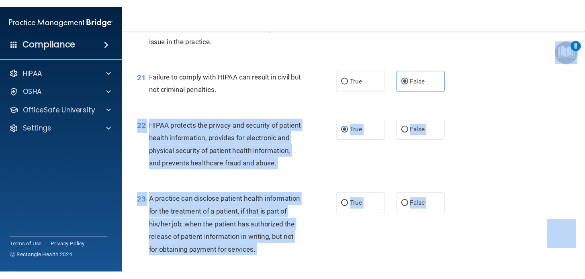
scroll to position [1761, 0]
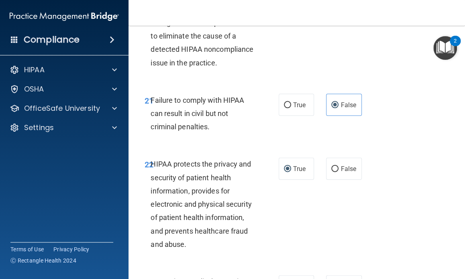
click at [444, 84] on div "20 A Corrective Action Plan by a practice is defined as the change or action im…" at bounding box center [297, 32] width 317 height 104
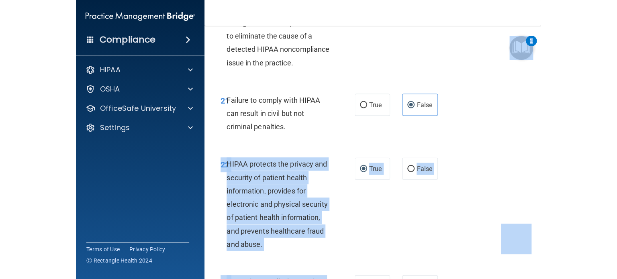
scroll to position [1360, 0]
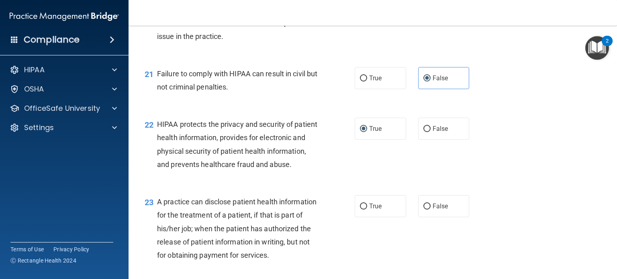
click at [531, 125] on div "22 HIPAA protects the privacy and security of patient health information, provi…" at bounding box center [373, 147] width 469 height 78
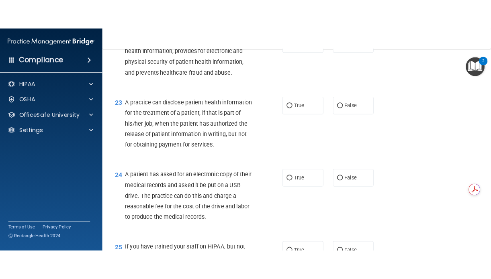
scroll to position [1473, 0]
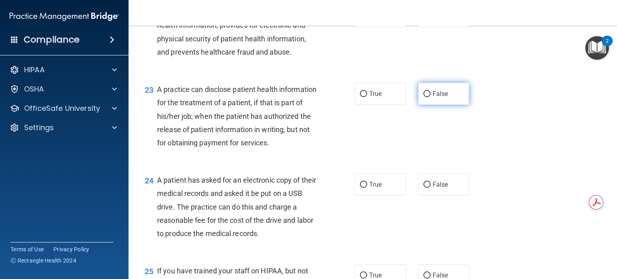
click at [428, 105] on label "False" at bounding box center [443, 94] width 51 height 22
click at [428, 97] on input "False" at bounding box center [427, 94] width 7 height 6
radio input "true"
click at [355, 196] on label "True" at bounding box center [380, 185] width 51 height 22
click at [360, 188] on input "True" at bounding box center [363, 185] width 7 height 6
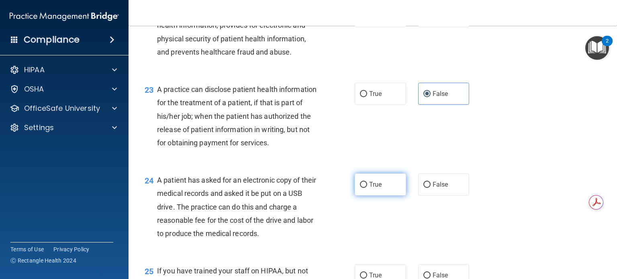
radio input "true"
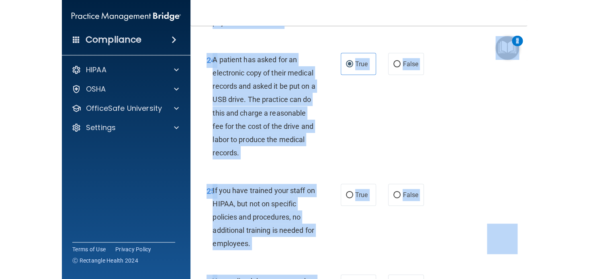
scroll to position [2118, 0]
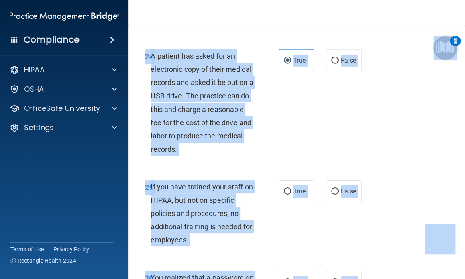
click at [392, 170] on div "24 A patient has asked for an electronic copy of their medical records and aske…" at bounding box center [297, 104] width 317 height 131
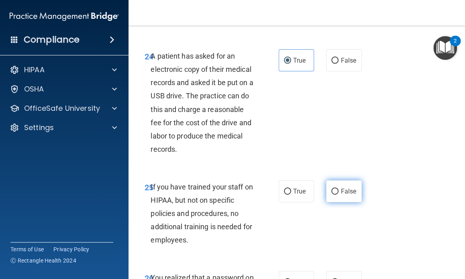
click at [326, 203] on label "False" at bounding box center [343, 191] width 35 height 22
click at [332, 195] on input "False" at bounding box center [335, 192] width 7 height 6
radio input "true"
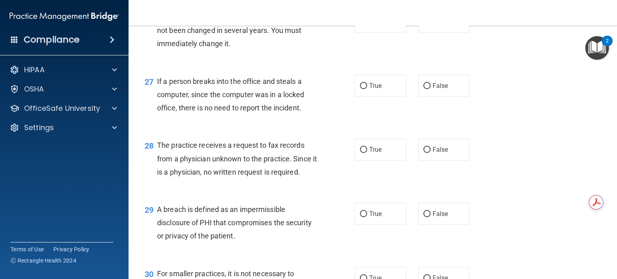
scroll to position [1788, 0]
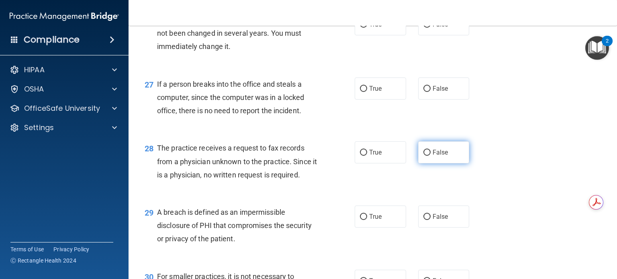
click at [424, 156] on input "False" at bounding box center [427, 153] width 7 height 6
radio input "true"
click at [424, 92] on input "False" at bounding box center [427, 89] width 7 height 6
radio input "true"
click at [425, 28] on input "False" at bounding box center [427, 25] width 7 height 6
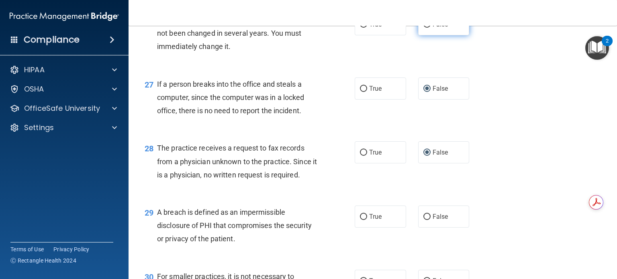
radio input "true"
click at [361, 220] on input "True" at bounding box center [363, 217] width 7 height 6
radio input "true"
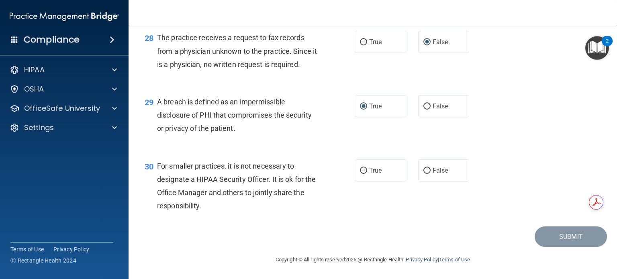
scroll to position [1939, 0]
click at [424, 170] on input "False" at bounding box center [427, 171] width 7 height 6
radio input "true"
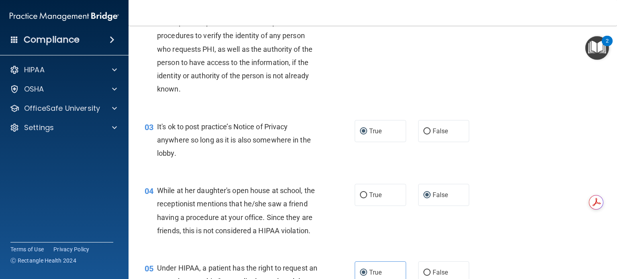
scroll to position [111, 0]
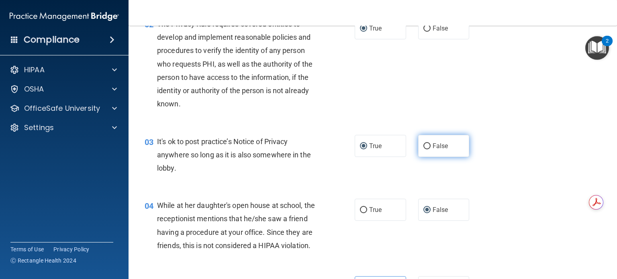
click at [424, 145] on input "False" at bounding box center [427, 146] width 7 height 6
radio input "true"
radio input "false"
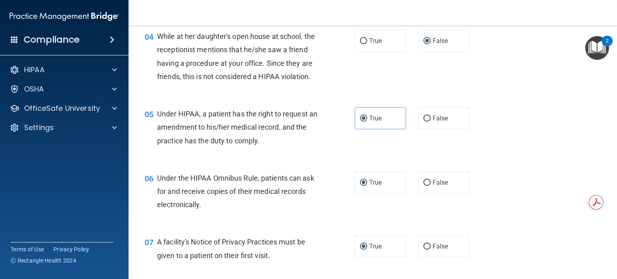
scroll to position [283, 0]
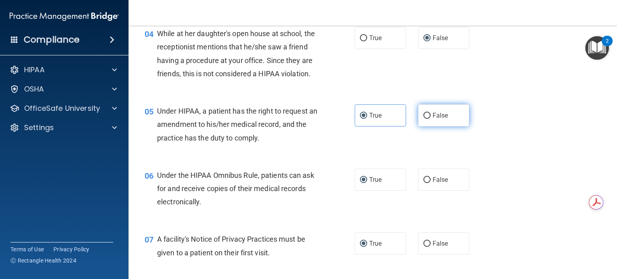
click at [424, 119] on input "False" at bounding box center [427, 116] width 7 height 6
radio input "true"
radio input "false"
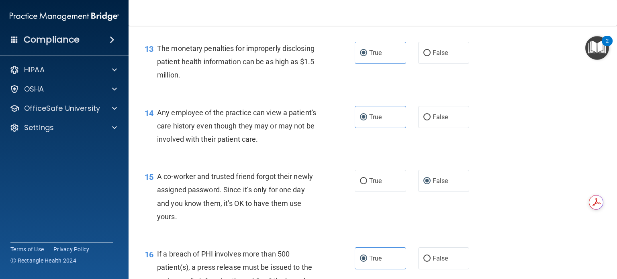
scroll to position [835, 0]
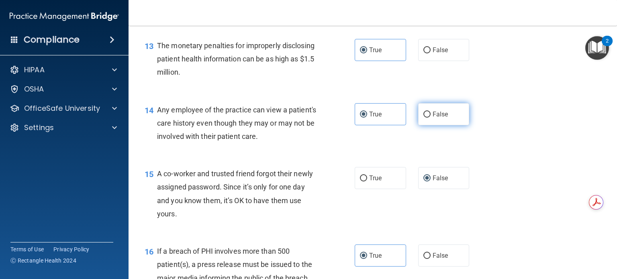
click at [424, 118] on input "False" at bounding box center [427, 115] width 7 height 6
radio input "true"
radio input "false"
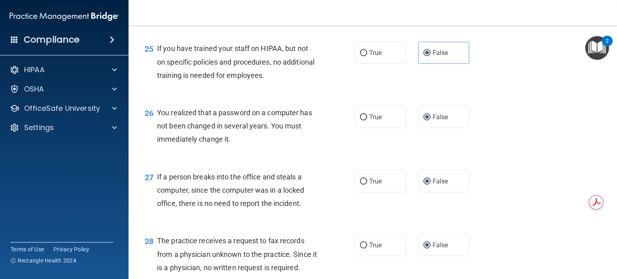
scroll to position [1683, 0]
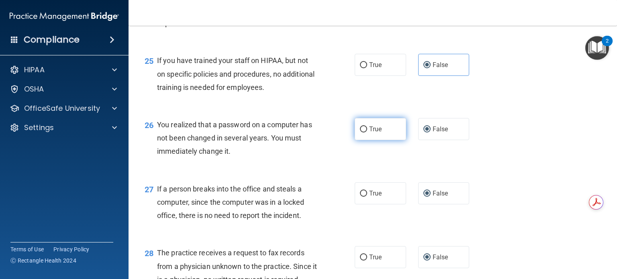
click at [360, 133] on input "True" at bounding box center [363, 130] width 7 height 6
radio input "true"
radio input "false"
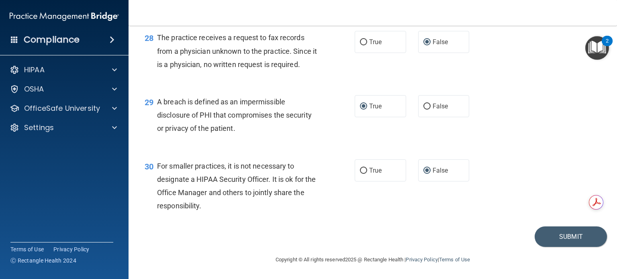
scroll to position [1923, 0]
click at [560, 247] on button "Submit" at bounding box center [571, 237] width 72 height 20
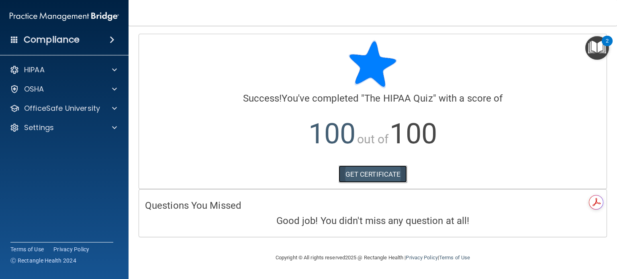
click at [397, 180] on link "GET CERTIFICATE" at bounding box center [373, 175] width 69 height 18
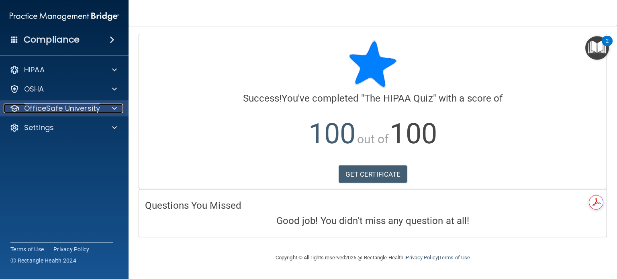
click at [81, 112] on p "OfficeSafe University" at bounding box center [62, 109] width 76 height 10
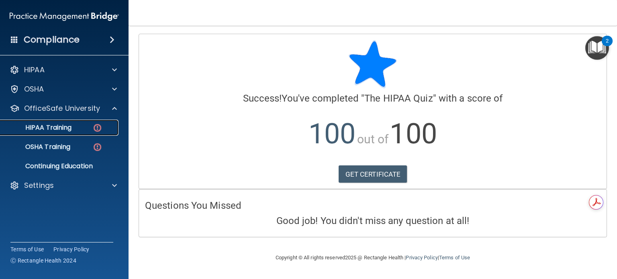
click at [79, 128] on div "HIPAA Training" at bounding box center [60, 128] width 110 height 8
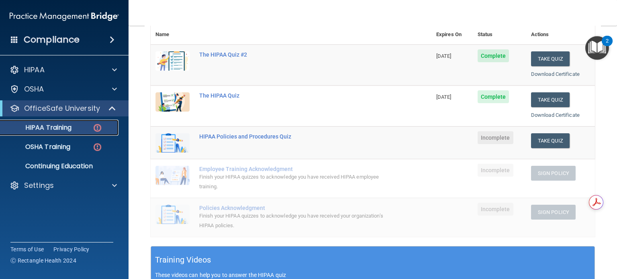
scroll to position [96, 0]
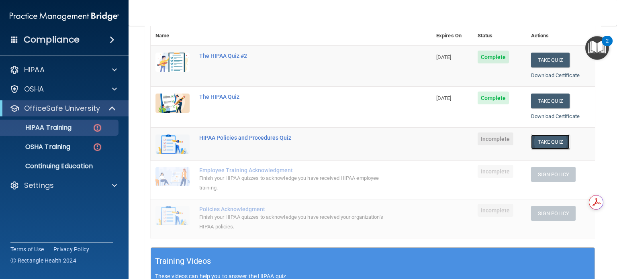
click at [545, 148] on button "Take Quiz" at bounding box center [550, 142] width 39 height 15
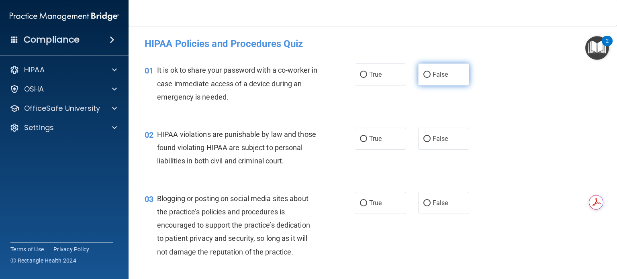
click at [424, 72] on input "False" at bounding box center [427, 75] width 7 height 6
radio input "true"
click at [363, 140] on input "True" at bounding box center [363, 139] width 7 height 6
radio input "true"
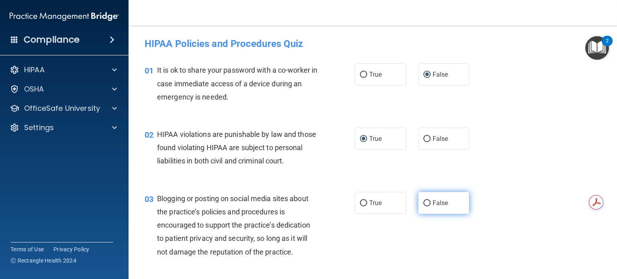
click at [426, 214] on label "False" at bounding box center [443, 203] width 51 height 22
click at [426, 207] on input "False" at bounding box center [427, 204] width 7 height 6
radio input "true"
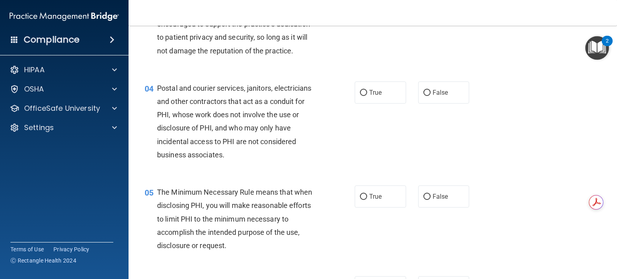
scroll to position [208, 0]
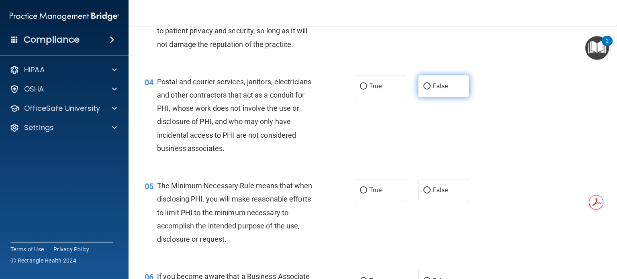
click at [420, 97] on label "False" at bounding box center [443, 86] width 51 height 22
click at [424, 90] on input "False" at bounding box center [427, 87] width 7 height 6
radio input "true"
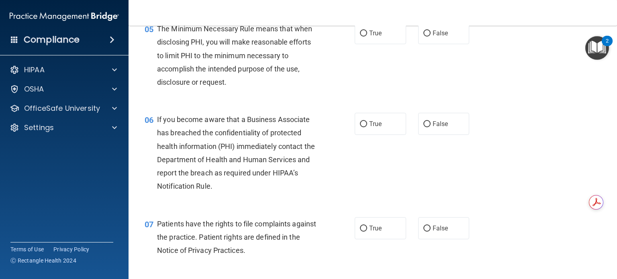
scroll to position [362, 0]
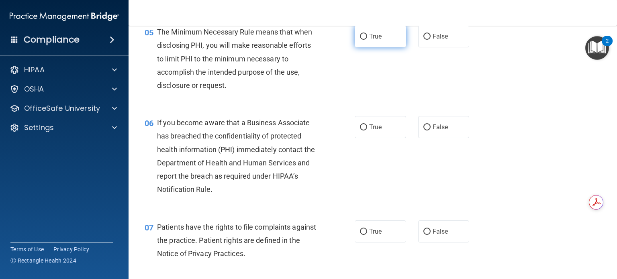
click at [368, 47] on label "True" at bounding box center [380, 36] width 51 height 22
click at [367, 40] on input "True" at bounding box center [363, 37] width 7 height 6
radio input "true"
click at [365, 138] on label "True" at bounding box center [380, 127] width 51 height 22
click at [365, 131] on input "True" at bounding box center [363, 128] width 7 height 6
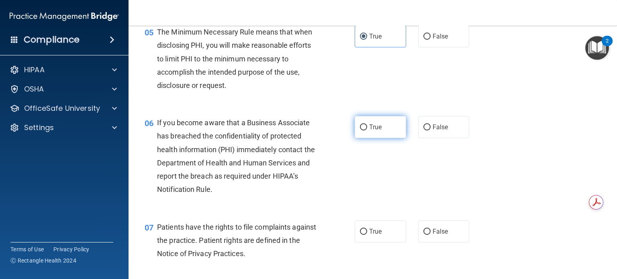
radio input "true"
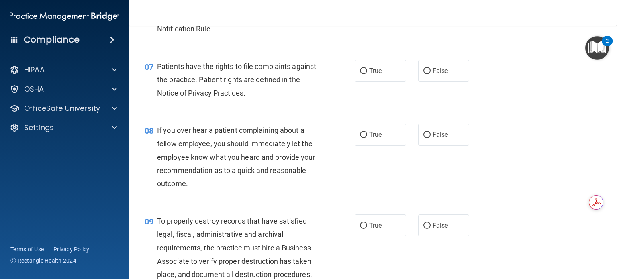
scroll to position [539, 0]
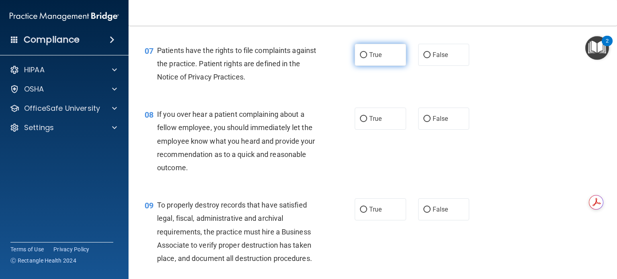
click at [362, 58] on input "True" at bounding box center [363, 55] width 7 height 6
radio input "true"
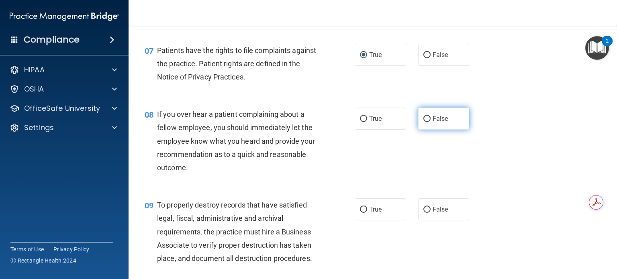
click at [424, 122] on input "False" at bounding box center [427, 119] width 7 height 6
radio input "true"
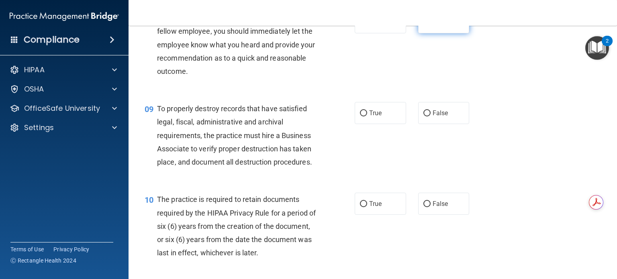
scroll to position [651, 0]
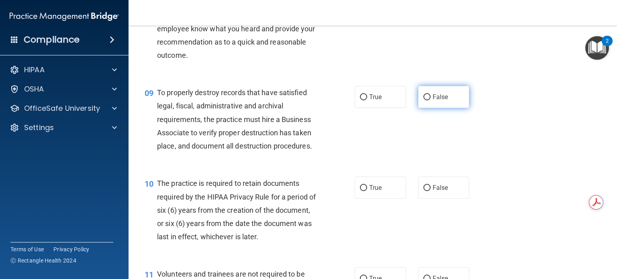
click at [424, 100] on input "False" at bounding box center [427, 97] width 7 height 6
radio input "true"
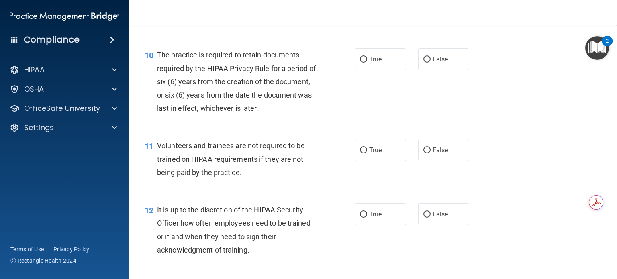
scroll to position [796, 0]
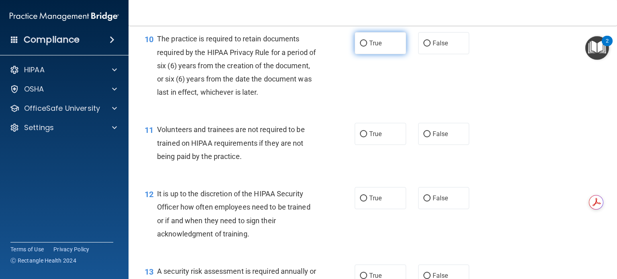
click at [360, 47] on input "True" at bounding box center [363, 44] width 7 height 6
radio input "true"
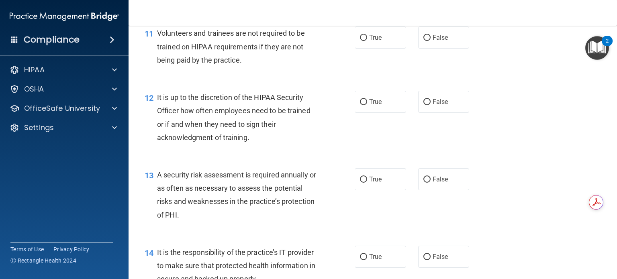
scroll to position [876, 0]
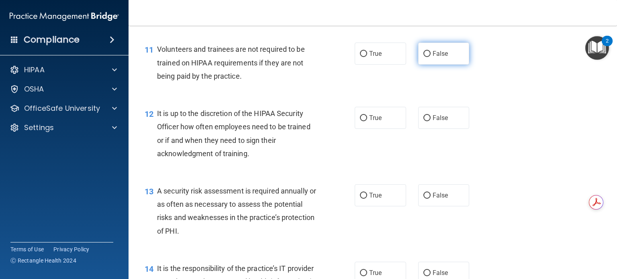
click at [424, 57] on input "False" at bounding box center [427, 54] width 7 height 6
radio input "true"
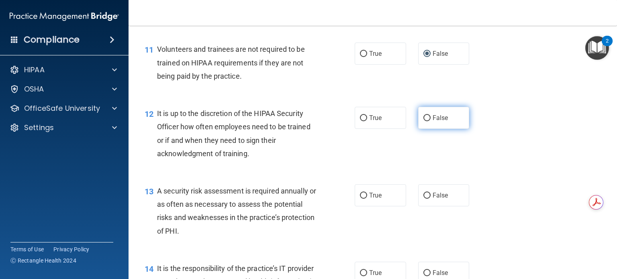
click at [424, 121] on input "False" at bounding box center [427, 118] width 7 height 6
radio input "true"
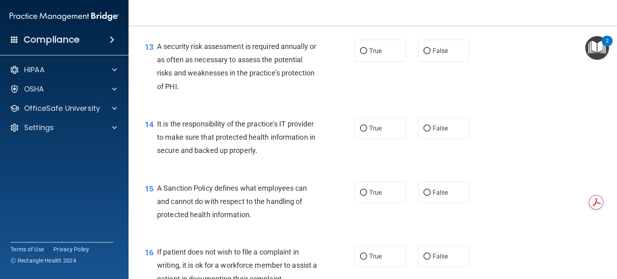
scroll to position [1037, 0]
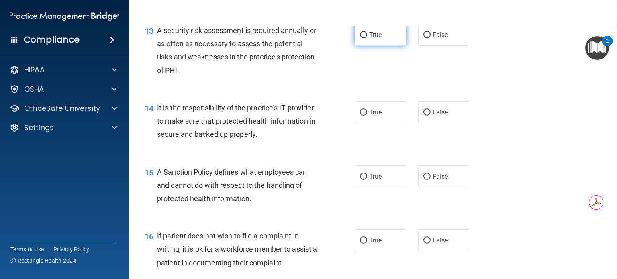
click at [360, 38] on input "True" at bounding box center [363, 35] width 7 height 6
radio input "true"
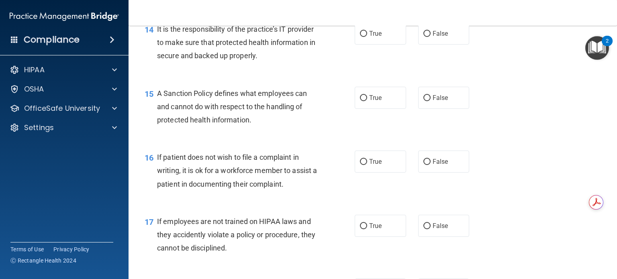
scroll to position [1117, 0]
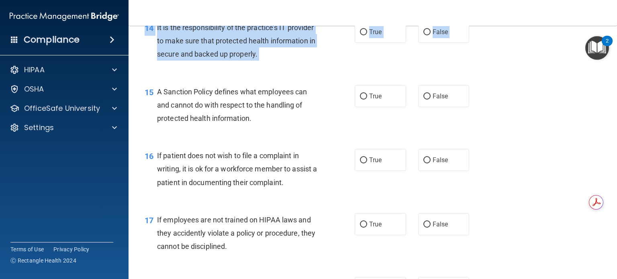
drag, startPoint x: 472, startPoint y: 93, endPoint x: 437, endPoint y: 77, distance: 38.9
click at [437, 77] on div "01 It is ok to share your password with a co-worker in case immediate access of…" at bounding box center [373, 59] width 469 height 2246
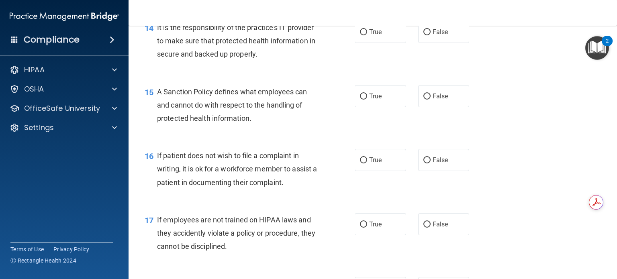
click at [461, 72] on div "14 It is the responsibility of the practice’s IT provider to make sure that pro…" at bounding box center [373, 43] width 469 height 64
click at [424, 35] on input "False" at bounding box center [427, 32] width 7 height 6
radio input "true"
click at [362, 100] on input "True" at bounding box center [363, 97] width 7 height 6
radio input "true"
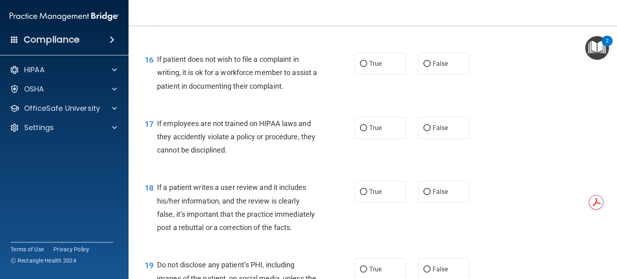
scroll to position [1230, 0]
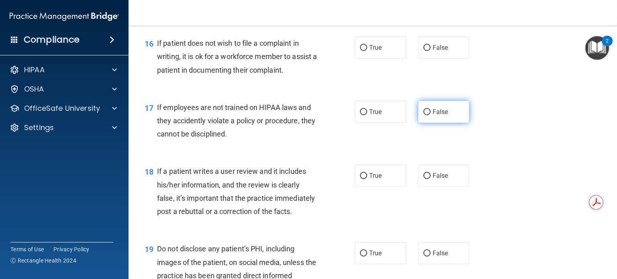
click at [433, 116] on span "False" at bounding box center [441, 112] width 16 height 8
click at [431, 115] on input "False" at bounding box center [427, 112] width 7 height 6
radio input "true"
click at [364, 59] on label "True" at bounding box center [380, 48] width 51 height 22
click at [364, 51] on input "True" at bounding box center [363, 48] width 7 height 6
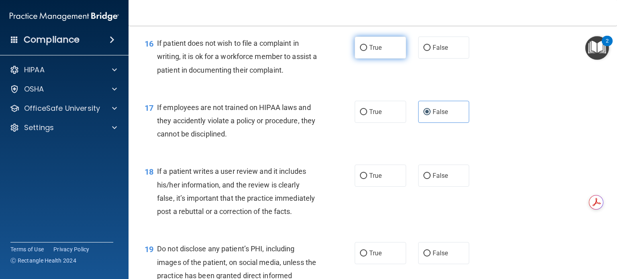
radio input "true"
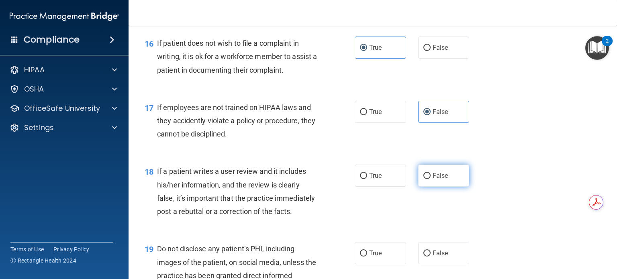
click at [424, 179] on input "False" at bounding box center [427, 176] width 7 height 6
radio input "true"
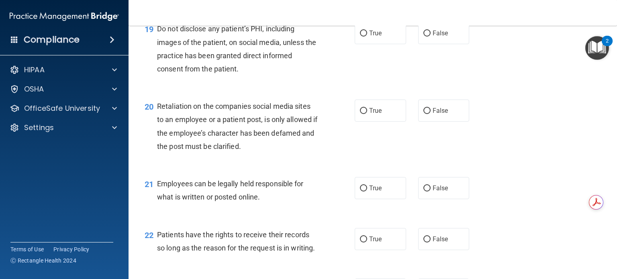
scroll to position [1453, 0]
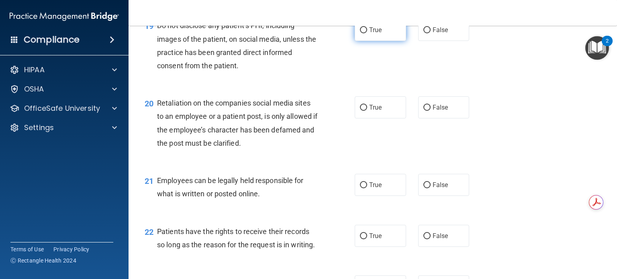
click at [362, 33] on input "True" at bounding box center [363, 30] width 7 height 6
radio input "true"
click at [424, 111] on input "False" at bounding box center [427, 108] width 7 height 6
radio input "true"
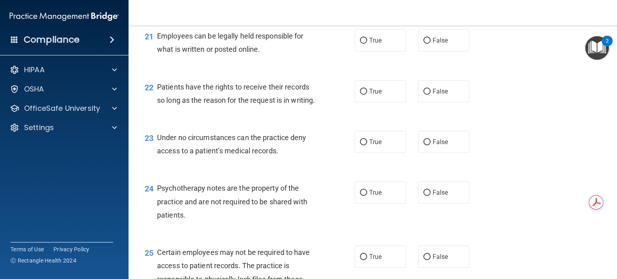
scroll to position [1614, 0]
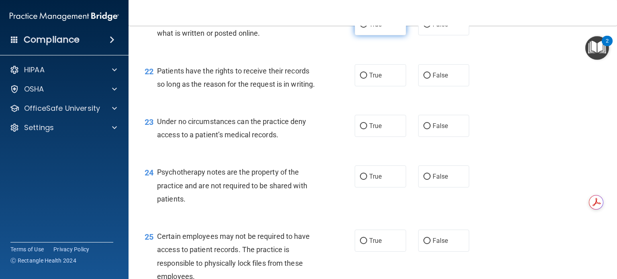
click at [360, 28] on input "True" at bounding box center [363, 25] width 7 height 6
radio input "true"
click at [364, 86] on label "True" at bounding box center [380, 75] width 51 height 22
click at [364, 79] on input "True" at bounding box center [363, 76] width 7 height 6
radio input "true"
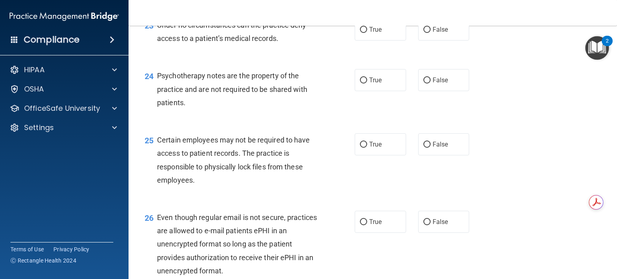
scroll to position [1727, 0]
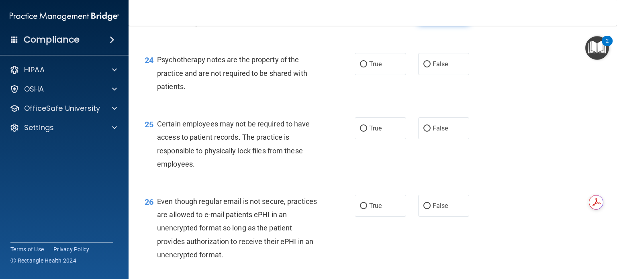
click at [424, 17] on input "False" at bounding box center [427, 14] width 7 height 6
radio input "true"
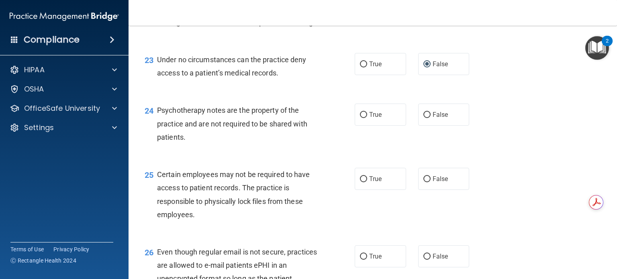
scroll to position [1662, 0]
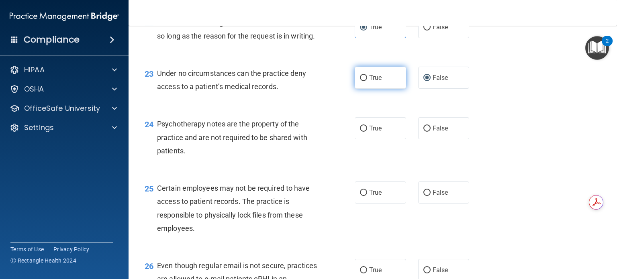
click at [362, 81] on input "True" at bounding box center [363, 78] width 7 height 6
radio input "true"
radio input "false"
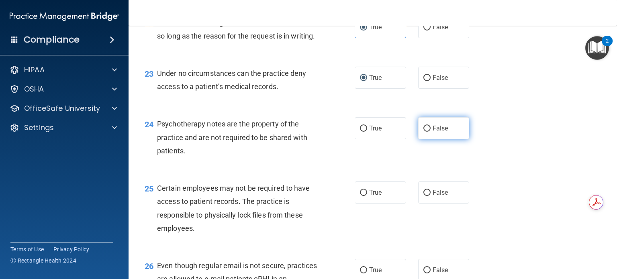
click at [419, 139] on label "False" at bounding box center [443, 128] width 51 height 22
click at [424, 132] on input "False" at bounding box center [427, 129] width 7 height 6
radio input "true"
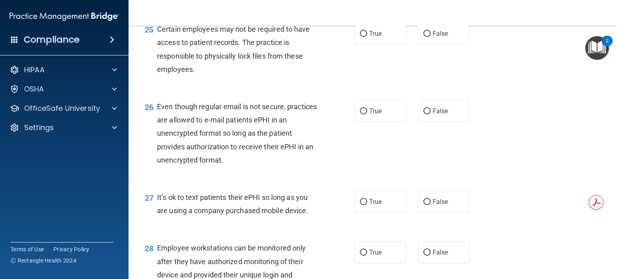
scroll to position [1823, 0]
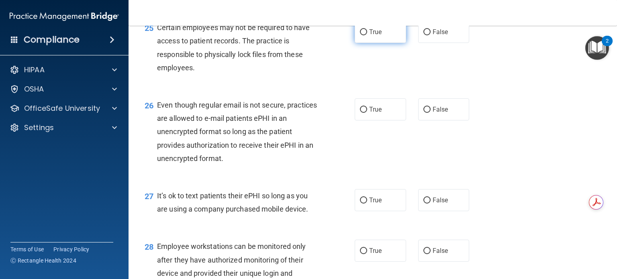
click at [363, 35] on input "True" at bounding box center [363, 32] width 7 height 6
radio input "true"
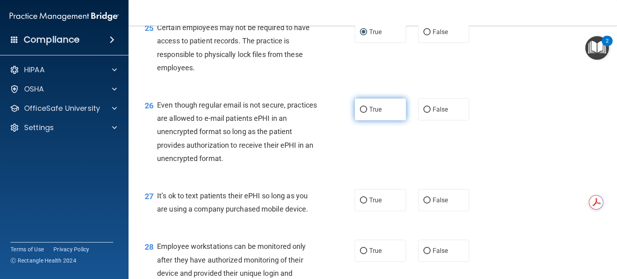
click at [365, 121] on label "True" at bounding box center [380, 109] width 51 height 22
click at [365, 113] on input "True" at bounding box center [363, 110] width 7 height 6
radio input "true"
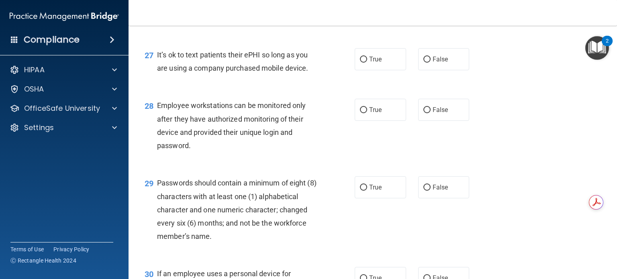
scroll to position [1971, 0]
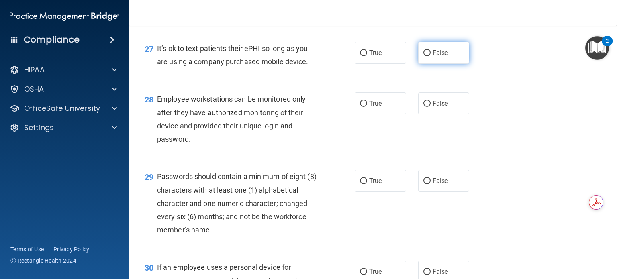
click at [424, 56] on input "False" at bounding box center [427, 53] width 7 height 6
radio input "true"
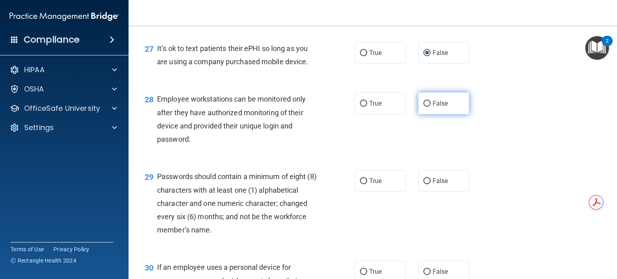
click at [424, 107] on input "False" at bounding box center [427, 104] width 7 height 6
radio input "true"
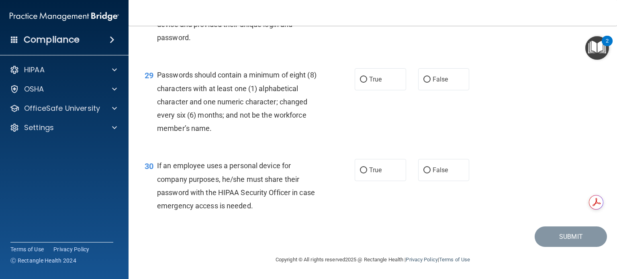
scroll to position [2113, 0]
click at [355, 81] on label "True" at bounding box center [380, 79] width 51 height 22
click at [360, 81] on input "True" at bounding box center [363, 80] width 7 height 6
radio input "true"
click at [360, 172] on input "True" at bounding box center [363, 171] width 7 height 6
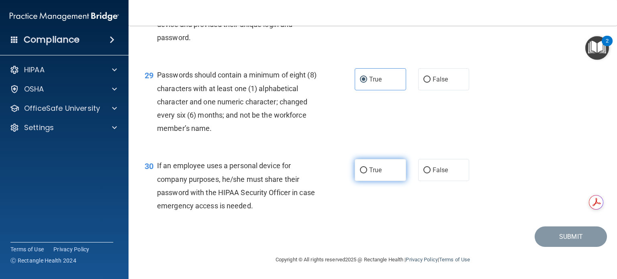
radio input "true"
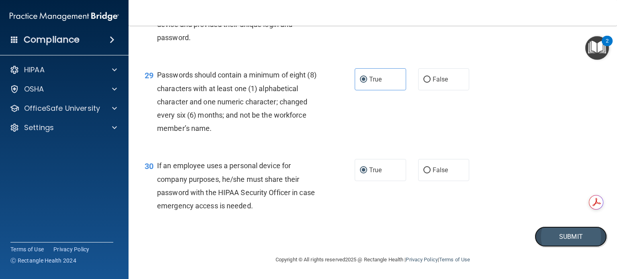
click at [555, 236] on button "Submit" at bounding box center [571, 237] width 72 height 20
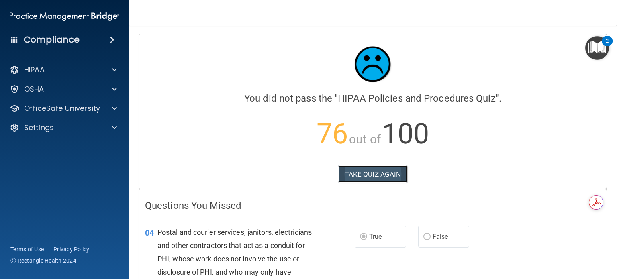
click at [378, 174] on button "TAKE QUIZ AGAIN" at bounding box center [373, 175] width 70 height 18
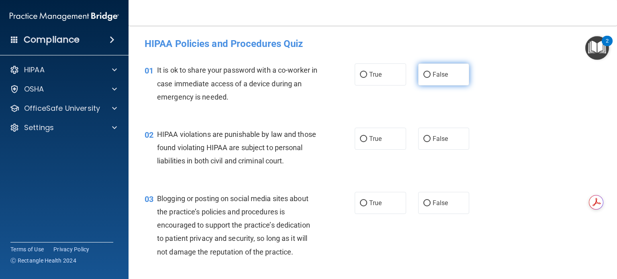
click at [424, 78] on label "False" at bounding box center [443, 75] width 51 height 22
click at [424, 78] on input "False" at bounding box center [427, 75] width 7 height 6
radio input "true"
click at [360, 74] on input "True" at bounding box center [363, 75] width 7 height 6
radio input "true"
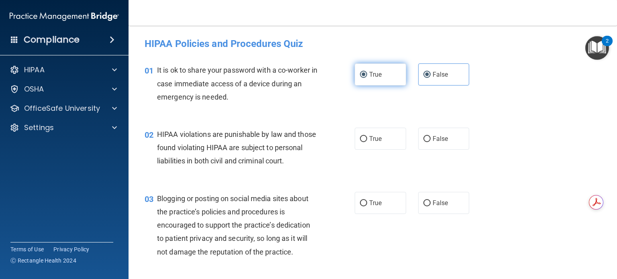
radio input "false"
click at [424, 139] on input "False" at bounding box center [427, 139] width 7 height 6
radio input "true"
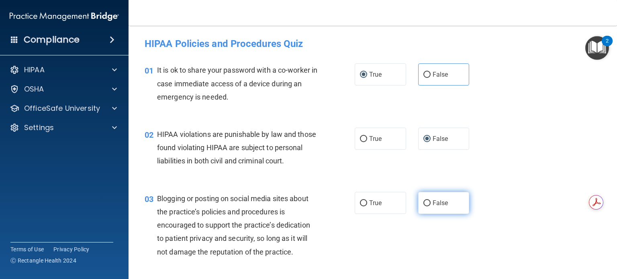
click at [424, 207] on input "False" at bounding box center [427, 204] width 7 height 6
radio input "true"
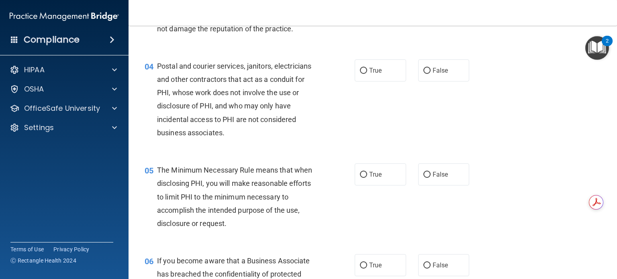
scroll to position [225, 0]
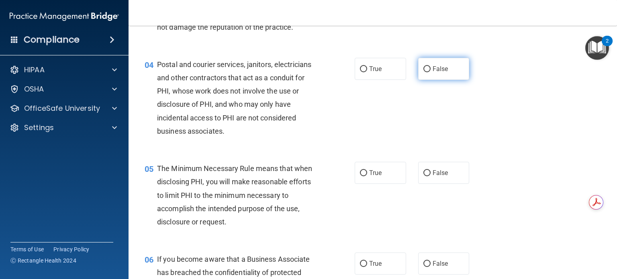
click at [424, 72] on input "False" at bounding box center [427, 69] width 7 height 6
radio input "true"
click at [360, 176] on input "True" at bounding box center [363, 173] width 7 height 6
radio input "true"
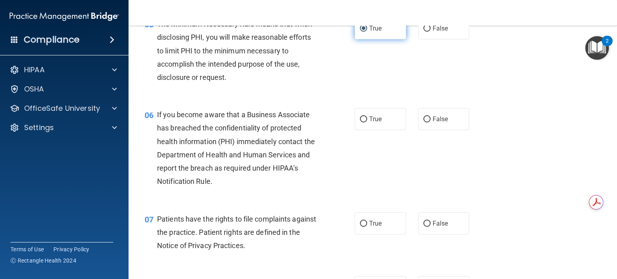
scroll to position [386, 0]
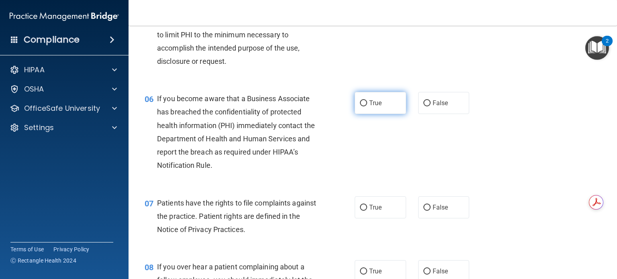
click at [361, 107] on input "True" at bounding box center [363, 103] width 7 height 6
radio input "true"
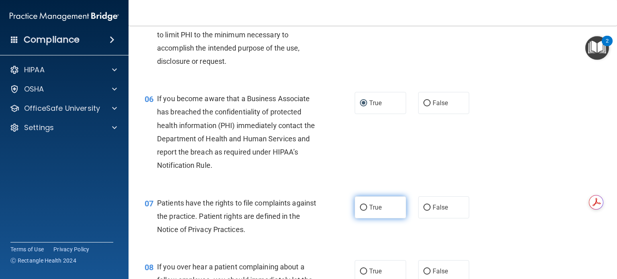
click at [364, 211] on input "True" at bounding box center [363, 208] width 7 height 6
radio input "true"
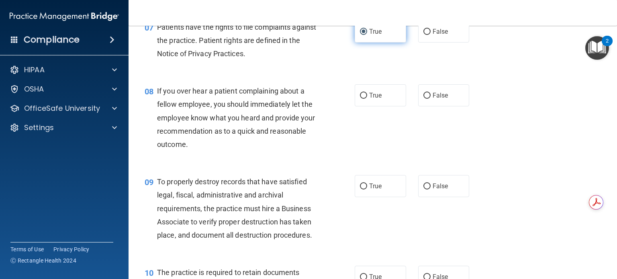
scroll to position [563, 0]
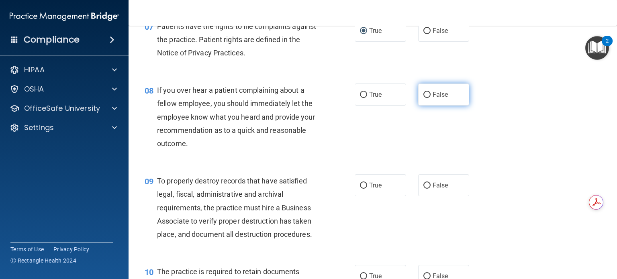
click at [425, 98] on input "False" at bounding box center [427, 95] width 7 height 6
radio input "true"
click at [424, 189] on input "False" at bounding box center [427, 186] width 7 height 6
radio input "true"
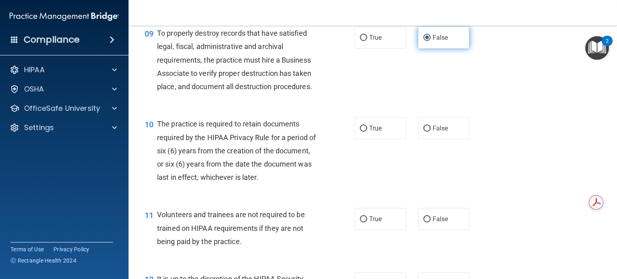
scroll to position [723, 0]
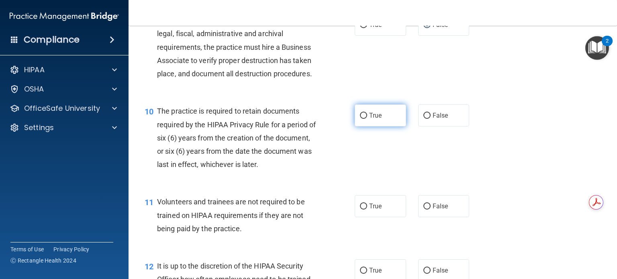
click at [362, 119] on input "True" at bounding box center [363, 116] width 7 height 6
radio input "true"
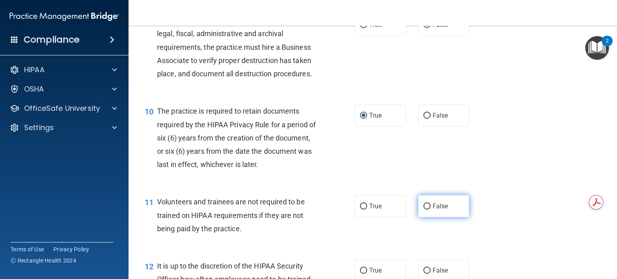
click at [420, 217] on label "False" at bounding box center [443, 206] width 51 height 22
click at [424, 210] on input "False" at bounding box center [427, 207] width 7 height 6
radio input "true"
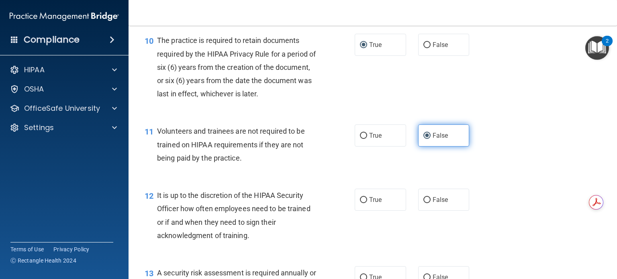
scroll to position [804, 0]
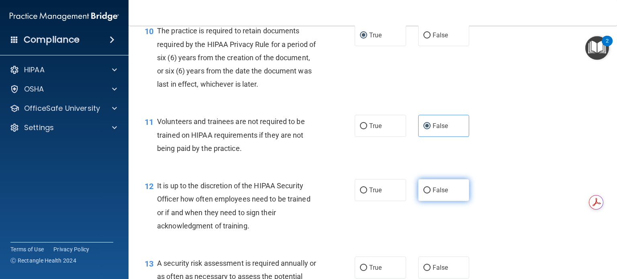
click at [425, 194] on input "False" at bounding box center [427, 191] width 7 height 6
radio input "true"
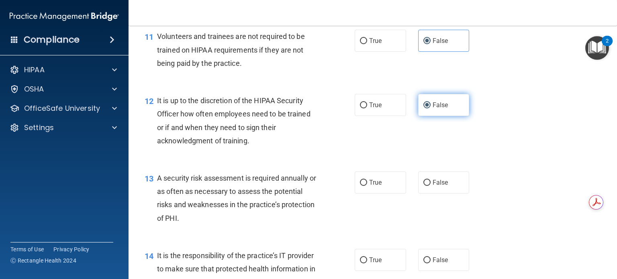
scroll to position [900, 0]
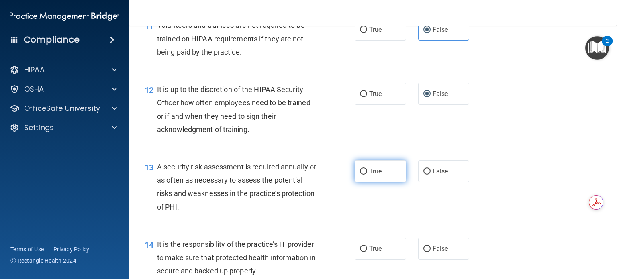
click at [360, 175] on input "True" at bounding box center [363, 172] width 7 height 6
radio input "true"
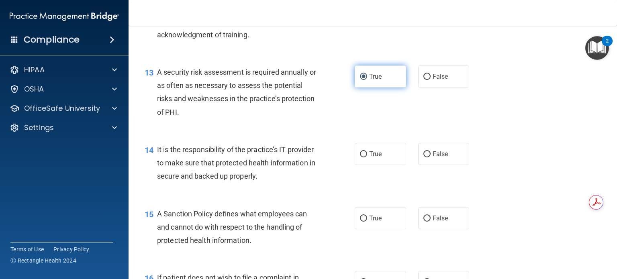
scroll to position [997, 0]
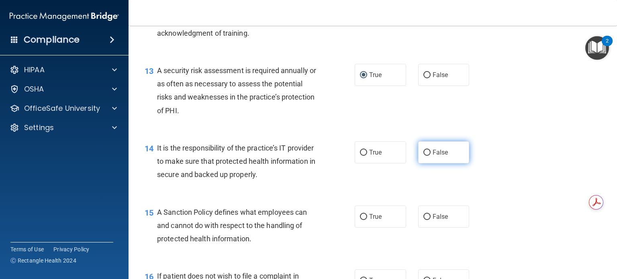
click at [419, 164] on label "False" at bounding box center [443, 152] width 51 height 22
click at [424, 156] on input "False" at bounding box center [427, 153] width 7 height 6
radio input "true"
click at [424, 220] on input "False" at bounding box center [427, 217] width 7 height 6
radio input "true"
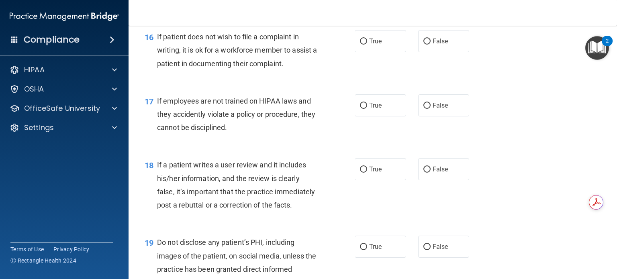
scroll to position [1238, 0]
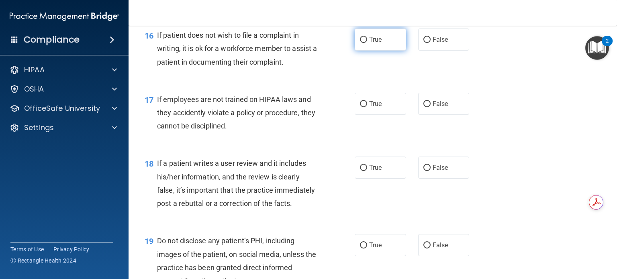
click at [359, 51] on label "True" at bounding box center [380, 40] width 51 height 22
click at [360, 43] on input "True" at bounding box center [363, 40] width 7 height 6
radio input "true"
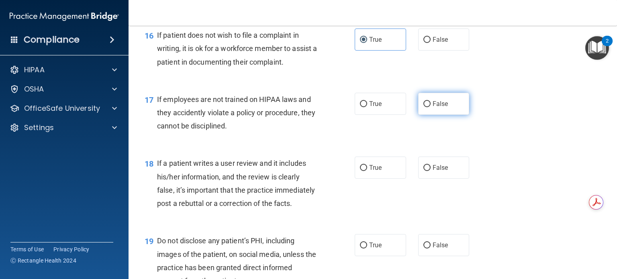
click at [424, 107] on input "False" at bounding box center [427, 104] width 7 height 6
radio input "true"
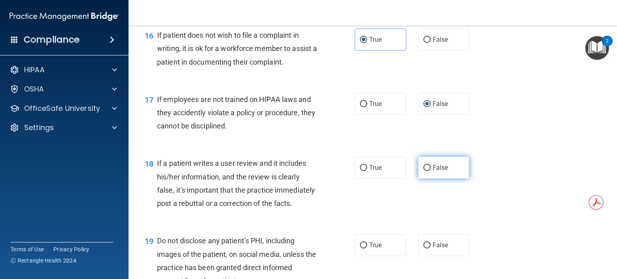
click at [426, 171] on input "False" at bounding box center [427, 168] width 7 height 6
radio input "true"
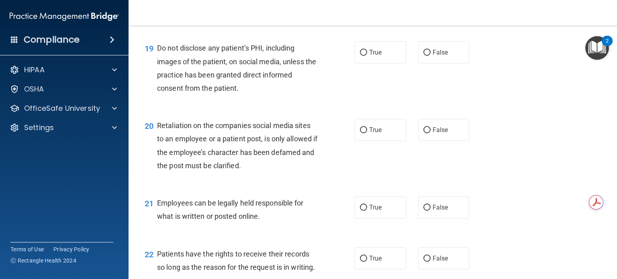
scroll to position [1447, 0]
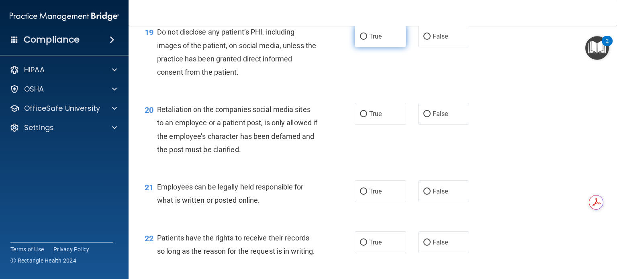
click at [357, 47] on label "True" at bounding box center [380, 36] width 51 height 22
click at [360, 40] on input "True" at bounding box center [363, 37] width 7 height 6
radio input "true"
click at [424, 117] on input "False" at bounding box center [427, 114] width 7 height 6
radio input "true"
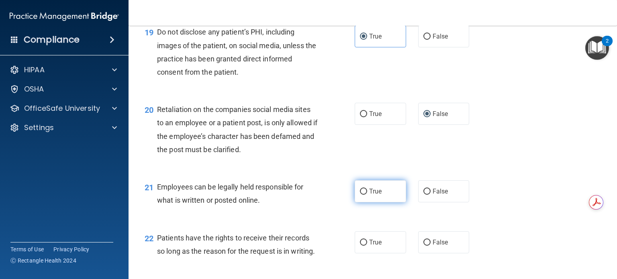
click at [357, 203] on label "True" at bounding box center [380, 191] width 51 height 22
click at [360, 195] on input "True" at bounding box center [363, 192] width 7 height 6
radio input "true"
click at [421, 254] on label "False" at bounding box center [443, 243] width 51 height 22
click at [424, 246] on input "False" at bounding box center [427, 243] width 7 height 6
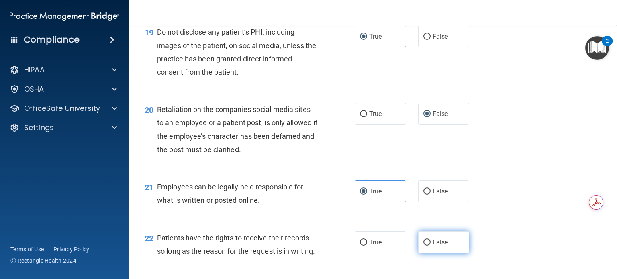
radio input "true"
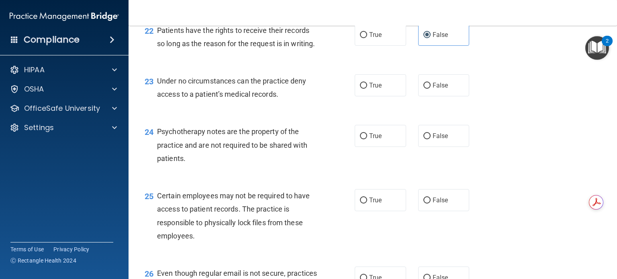
scroll to position [1656, 0]
click at [425, 95] on label "False" at bounding box center [443, 84] width 51 height 22
click at [425, 88] on input "False" at bounding box center [427, 85] width 7 height 6
radio input "true"
click at [369, 139] on span "True" at bounding box center [375, 135] width 12 height 8
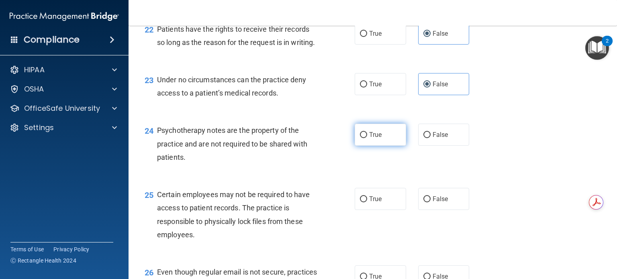
click at [366, 138] on input "True" at bounding box center [363, 135] width 7 height 6
radio input "true"
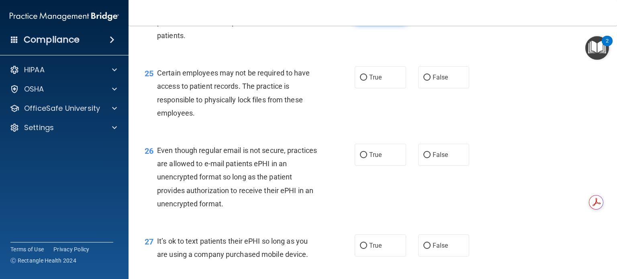
scroll to position [1785, 0]
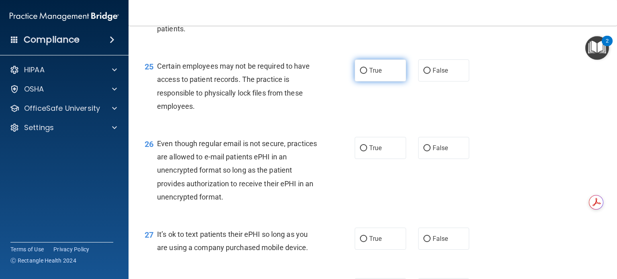
click at [362, 74] on input "True" at bounding box center [363, 71] width 7 height 6
radio input "true"
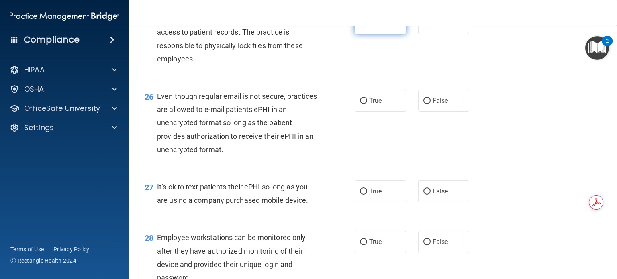
scroll to position [1833, 0]
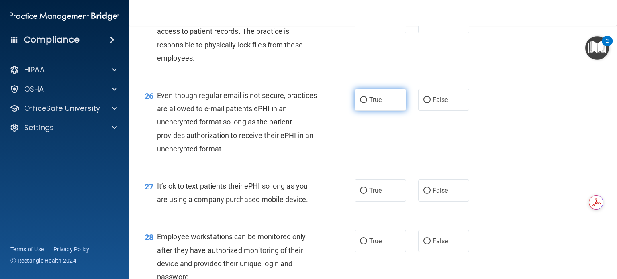
click at [363, 103] on input "True" at bounding box center [363, 100] width 7 height 6
radio input "true"
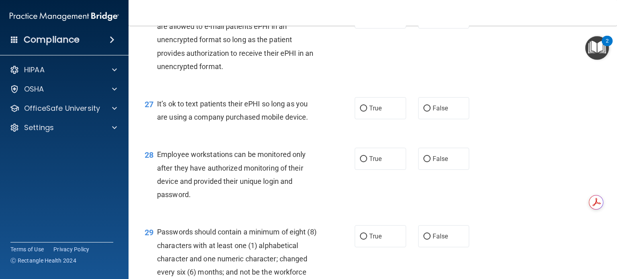
scroll to position [1929, 0]
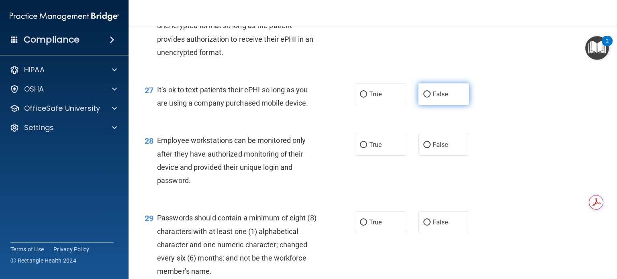
click at [426, 98] on input "False" at bounding box center [427, 95] width 7 height 6
radio input "true"
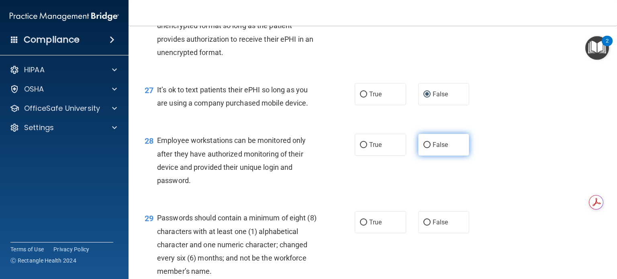
click at [424, 148] on input "False" at bounding box center [427, 145] width 7 height 6
radio input "true"
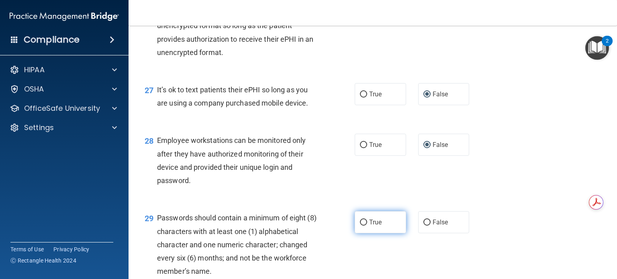
click at [356, 234] on label "True" at bounding box center [380, 222] width 51 height 22
click at [360, 226] on input "True" at bounding box center [363, 223] width 7 height 6
radio input "true"
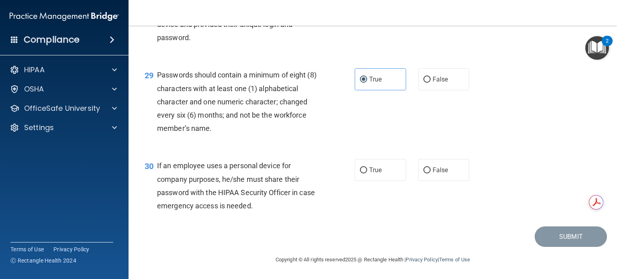
scroll to position [2113, 0]
click at [424, 173] on input "False" at bounding box center [427, 171] width 7 height 6
radio input "true"
click at [551, 242] on button "Submit" at bounding box center [571, 237] width 72 height 20
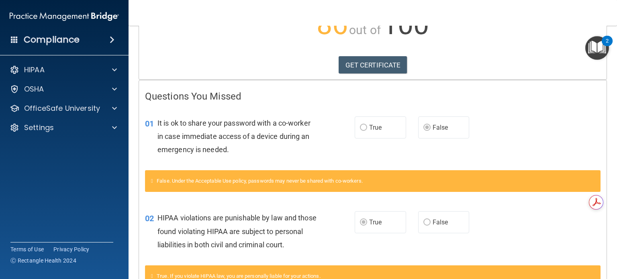
scroll to position [111, 0]
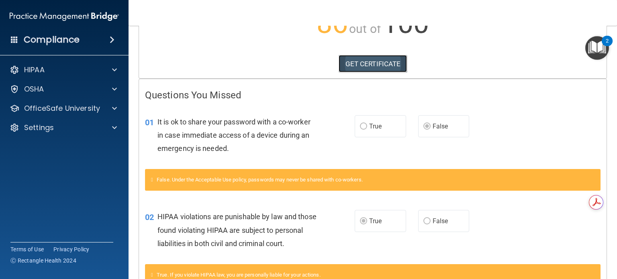
click at [387, 70] on link "GET CERTIFICATE" at bounding box center [373, 64] width 69 height 18
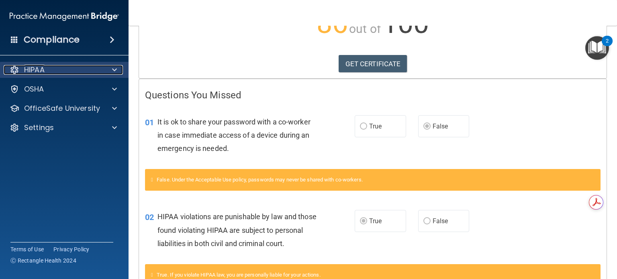
click at [108, 69] on div at bounding box center [113, 70] width 20 height 10
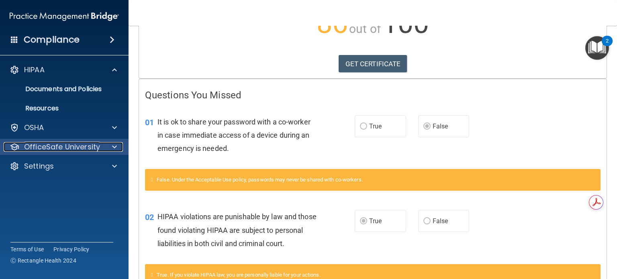
click at [84, 148] on p "OfficeSafe University" at bounding box center [62, 147] width 76 height 10
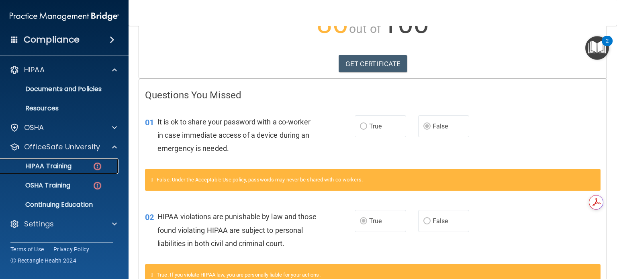
click at [79, 165] on div "HIPAA Training" at bounding box center [60, 166] width 110 height 8
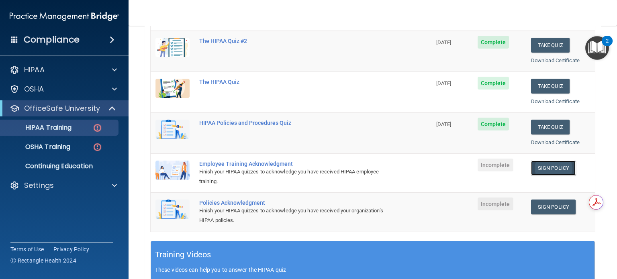
click at [545, 172] on link "Sign Policy" at bounding box center [553, 168] width 45 height 15
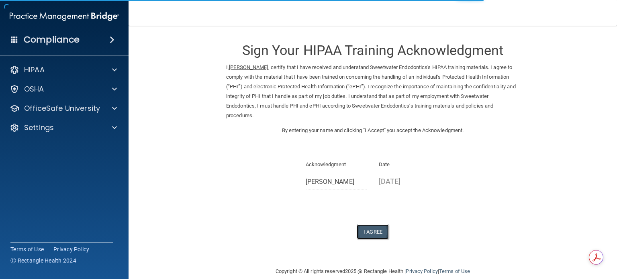
click at [373, 228] on button "I Agree" at bounding box center [373, 232] width 32 height 15
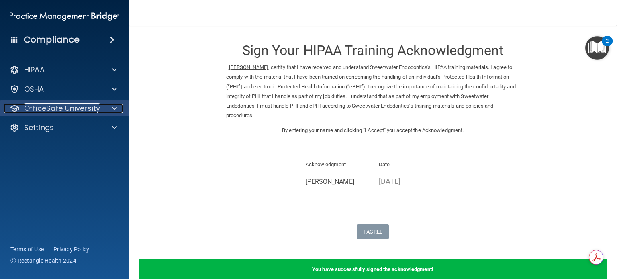
click at [121, 110] on div at bounding box center [113, 109] width 20 height 10
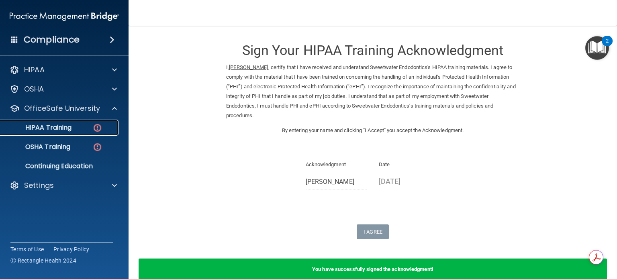
click at [88, 124] on div "HIPAA Training" at bounding box center [60, 128] width 110 height 8
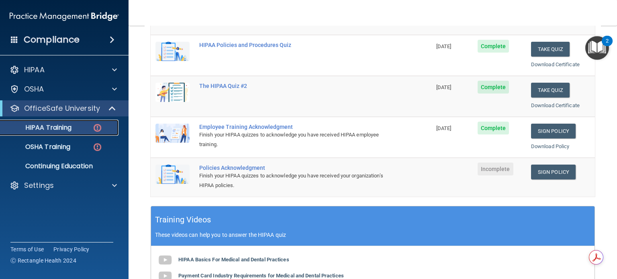
scroll to position [157, 0]
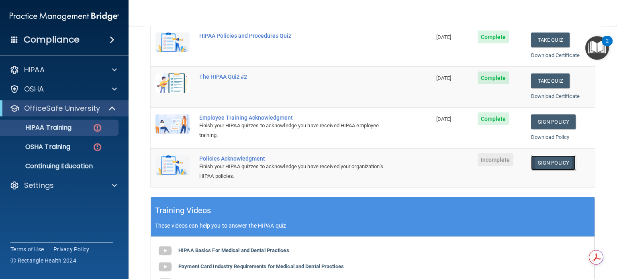
click at [535, 160] on link "Sign Policy" at bounding box center [553, 163] width 45 height 15
click at [105, 184] on div at bounding box center [113, 186] width 20 height 10
click at [47, 228] on p "Sign Out" at bounding box center [60, 224] width 110 height 8
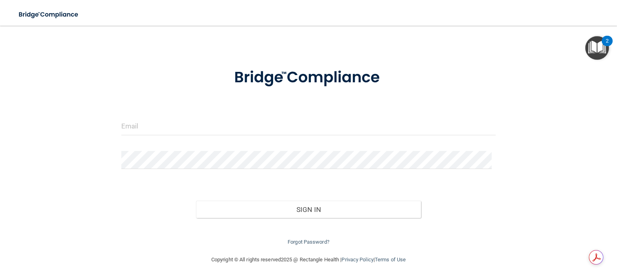
scroll to position [16, 0]
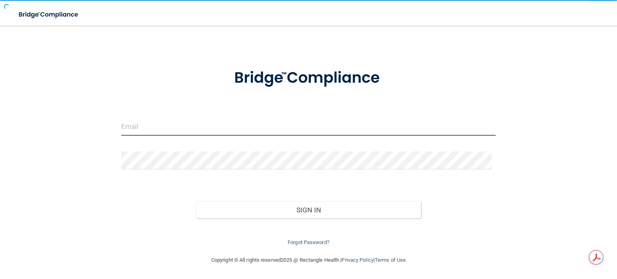
type input "[EMAIL_ADDRESS][DOMAIN_NAME]"
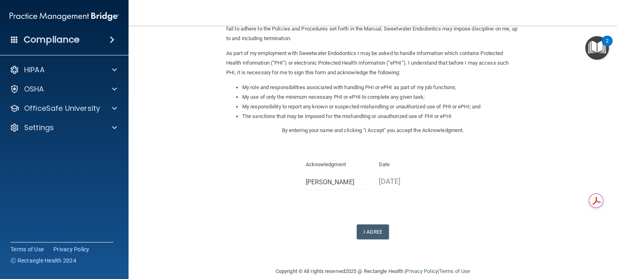
scroll to position [78, 0]
click at [381, 230] on button "I Agree" at bounding box center [373, 231] width 32 height 15
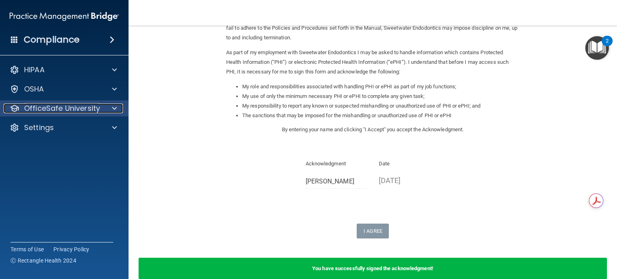
click at [112, 111] on span at bounding box center [114, 109] width 5 height 10
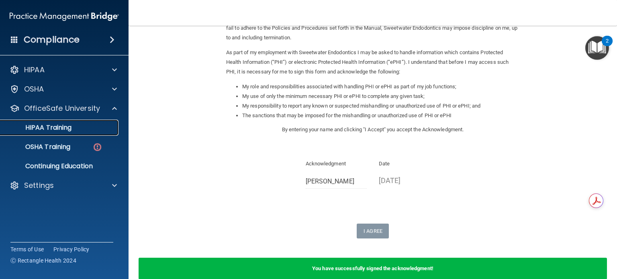
click at [86, 126] on div "HIPAA Training" at bounding box center [60, 128] width 110 height 8
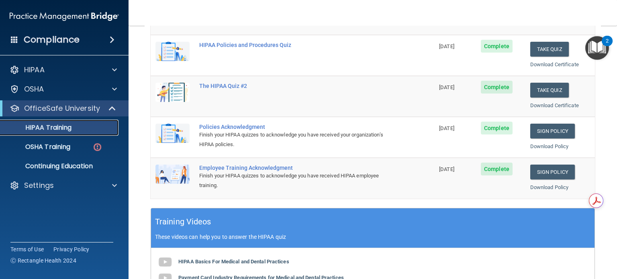
scroll to position [150, 0]
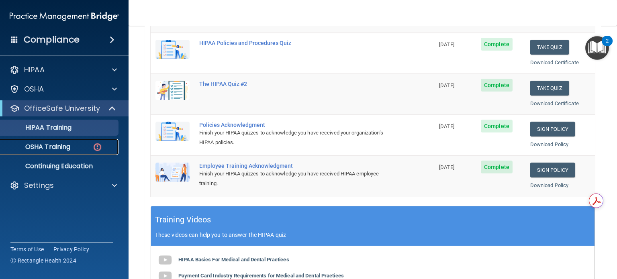
click at [66, 152] on link "OSHA Training" at bounding box center [55, 147] width 127 height 16
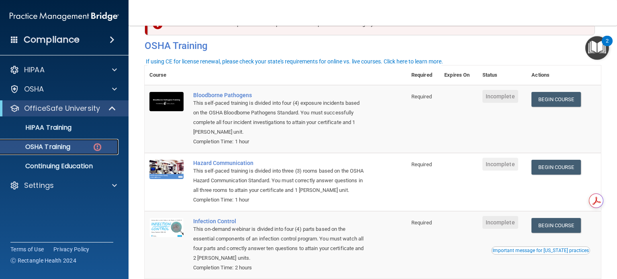
scroll to position [25, 0]
